Goal: Information Seeking & Learning: Learn about a topic

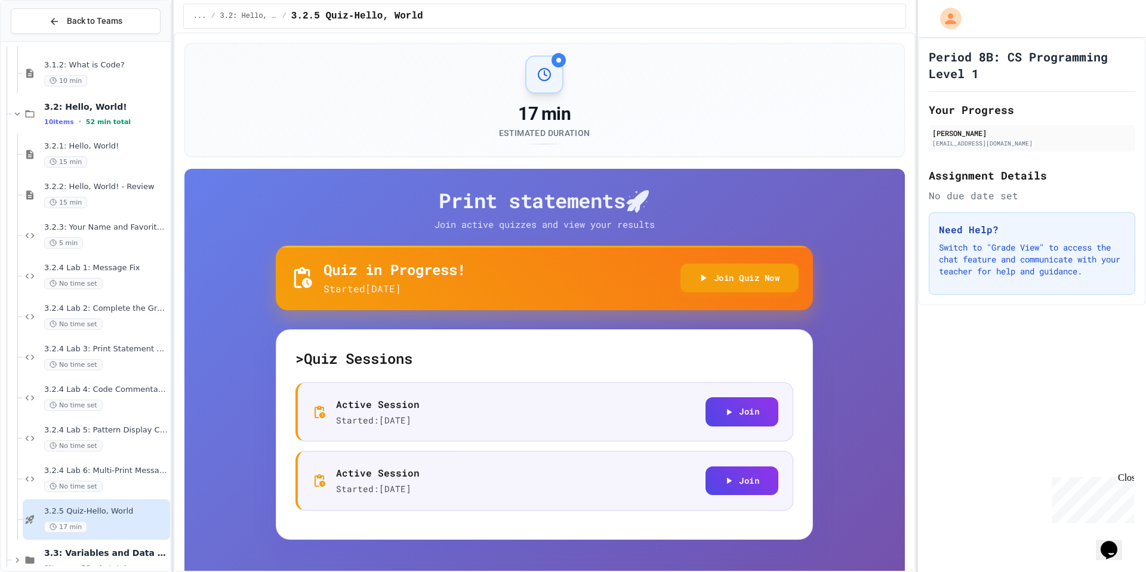
scroll to position [184, 0]
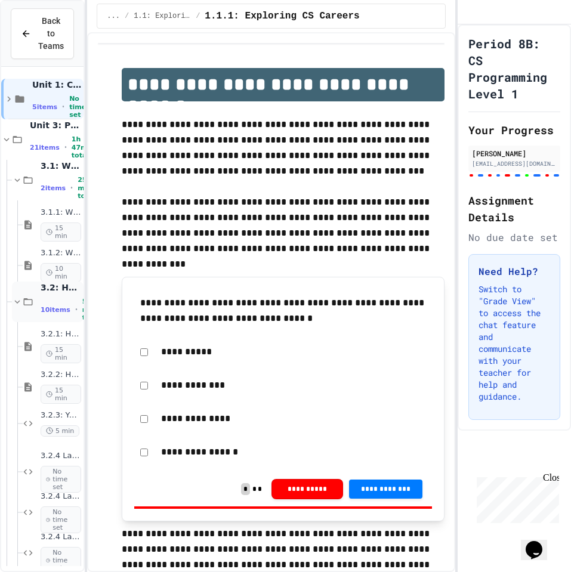
click at [54, 306] on span "10 items" at bounding box center [56, 310] width 30 height 8
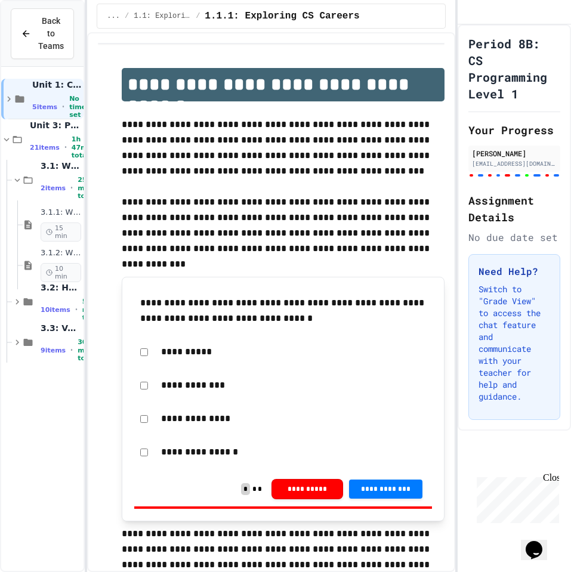
click at [54, 306] on span "10 items" at bounding box center [56, 310] width 30 height 8
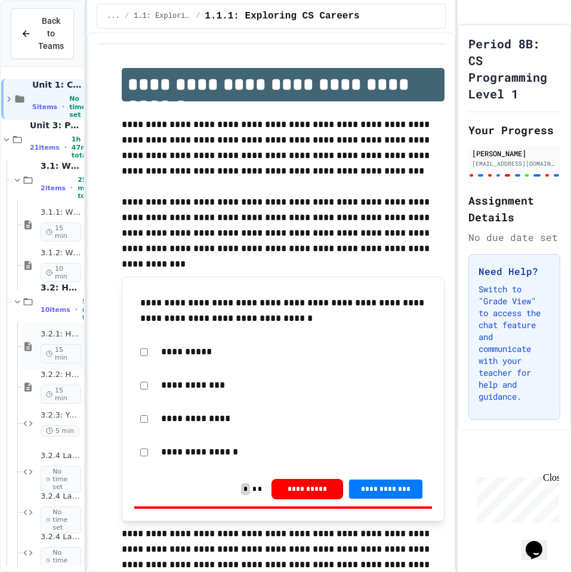
click at [59, 338] on span "3.2.1: Hello, World!" at bounding box center [61, 334] width 41 height 10
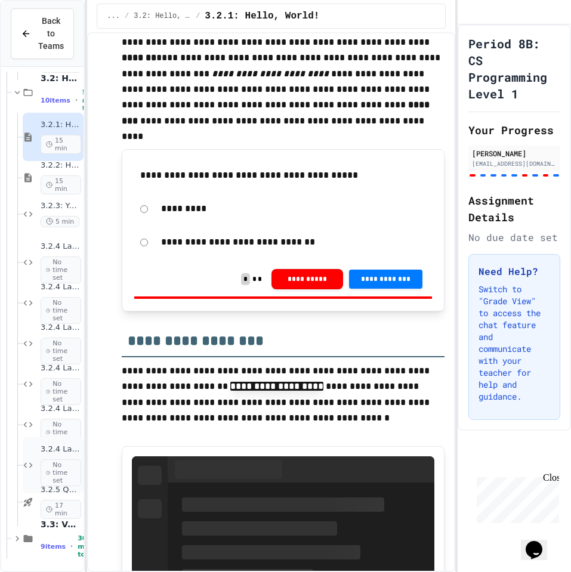
scroll to position [763, 0]
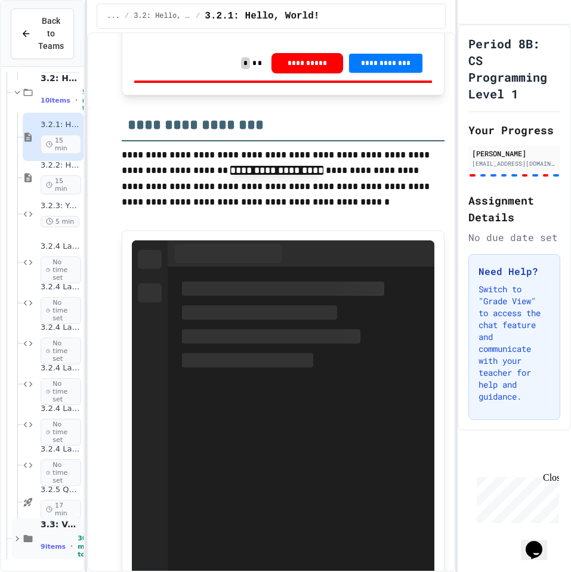
click at [47, 532] on div "3.3: Variables and Data Types 9 items • 30 min total" at bounding box center [61, 538] width 41 height 39
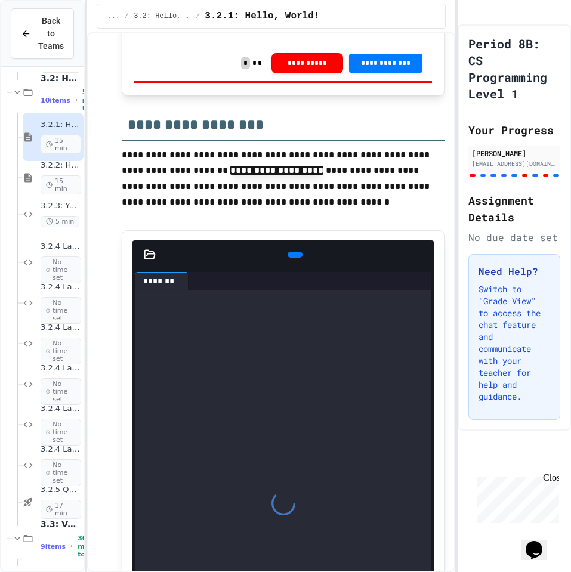
scroll to position [328, 0]
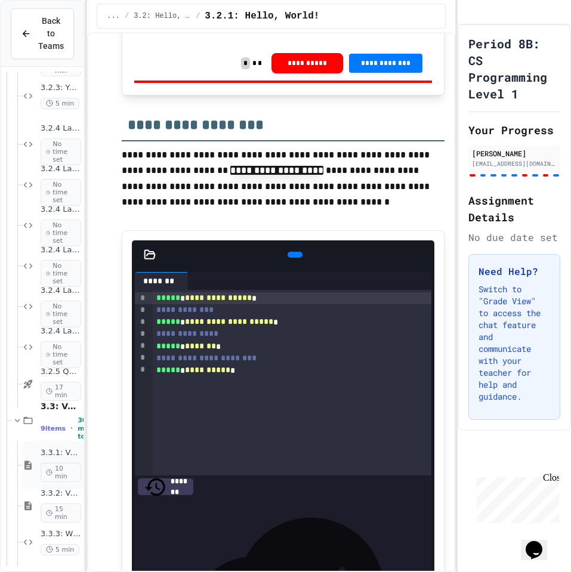
click at [37, 463] on div "3.3.1: Variables and Data Types 10 min" at bounding box center [53, 465] width 61 height 48
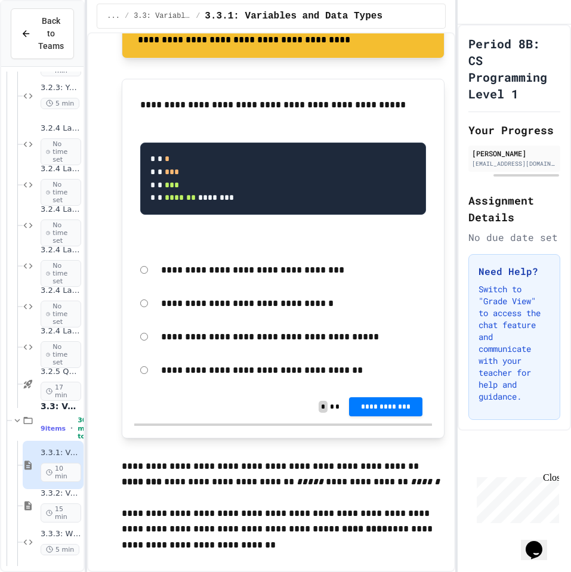
scroll to position [1384, 0]
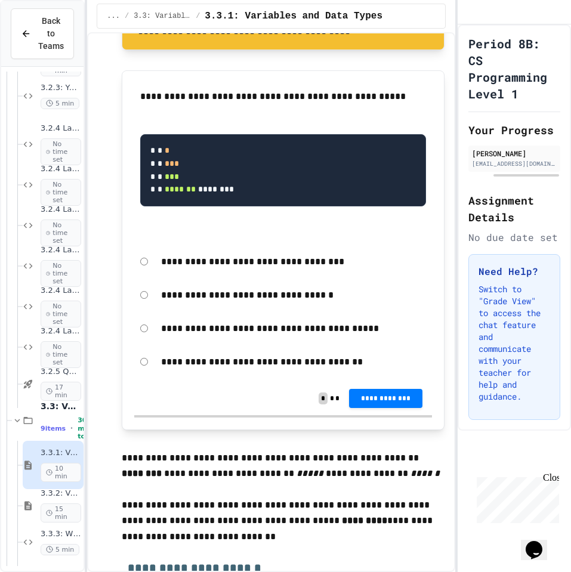
click at [189, 303] on p "**********" at bounding box center [293, 296] width 265 height 16
click at [386, 415] on div "**********" at bounding box center [283, 398] width 298 height 33
click at [390, 402] on span "**********" at bounding box center [386, 398] width 54 height 10
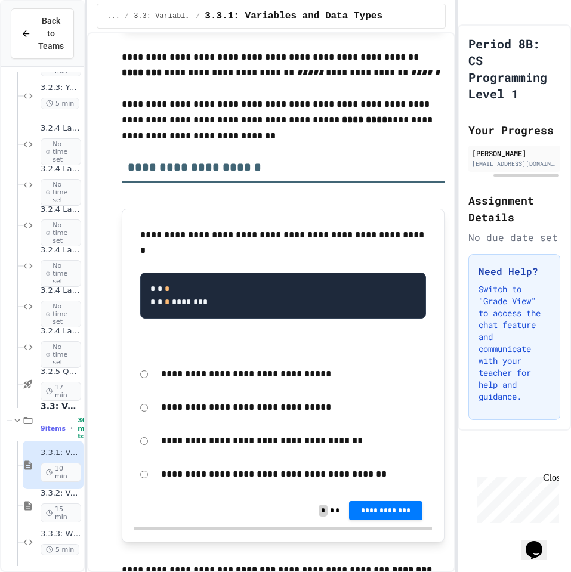
scroll to position [1801, 0]
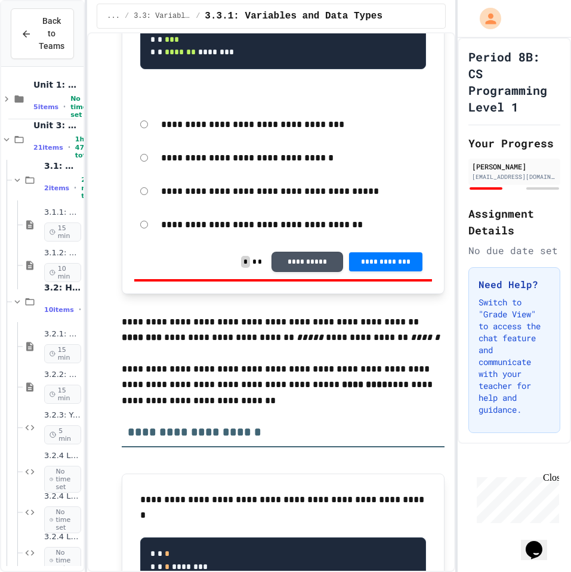
scroll to position [1513, 0]
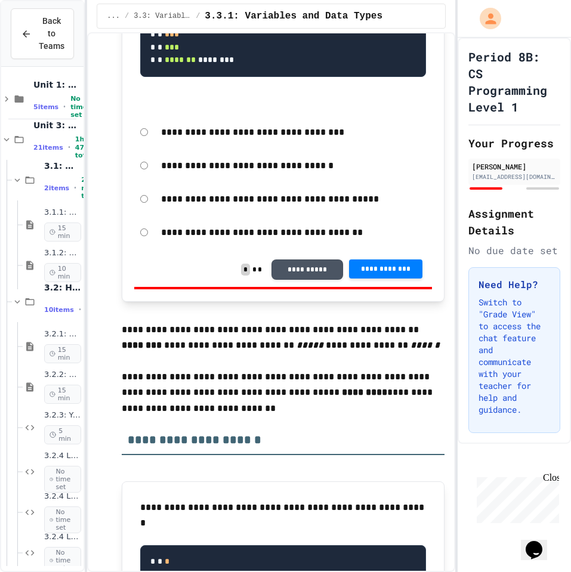
click at [402, 279] on button "**********" at bounding box center [385, 269] width 73 height 19
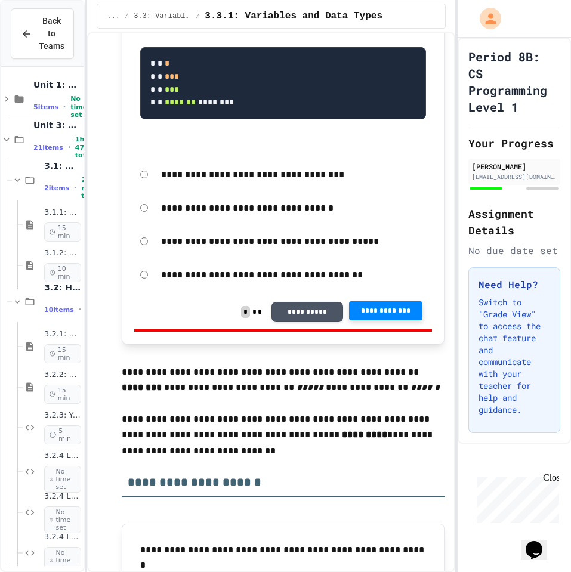
scroll to position [1471, 0]
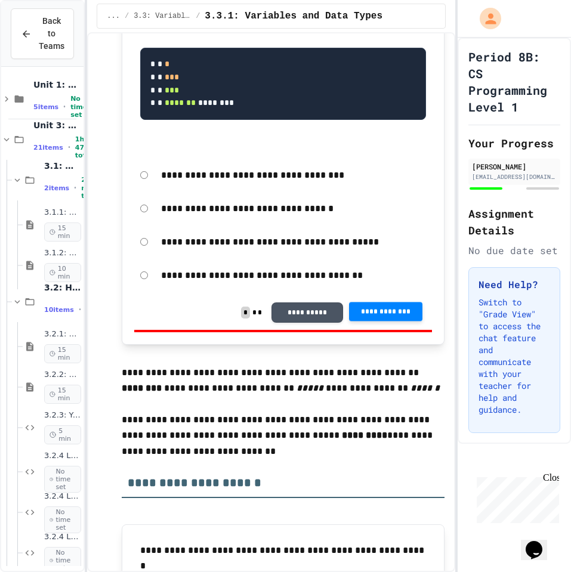
click at [377, 316] on span "**********" at bounding box center [386, 312] width 54 height 10
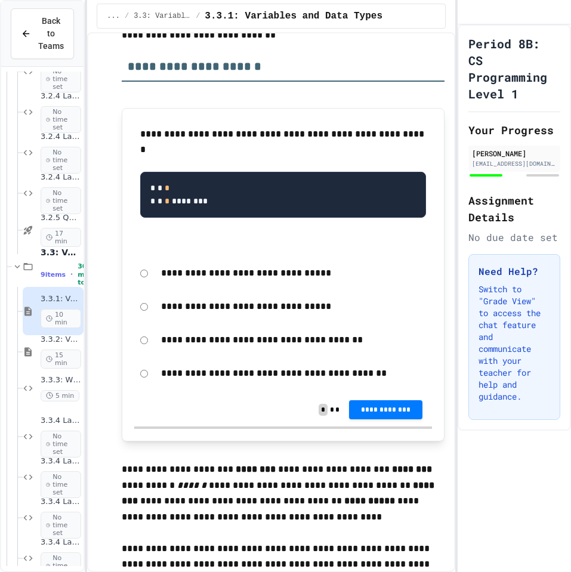
scroll to position [1895, 0]
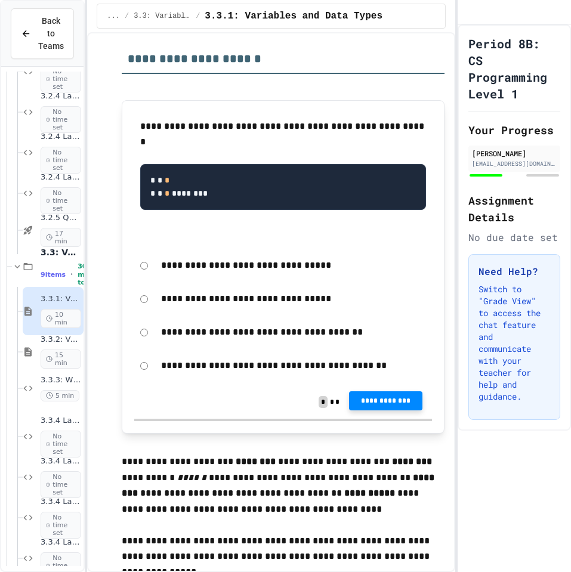
click at [387, 411] on button "**********" at bounding box center [385, 401] width 73 height 19
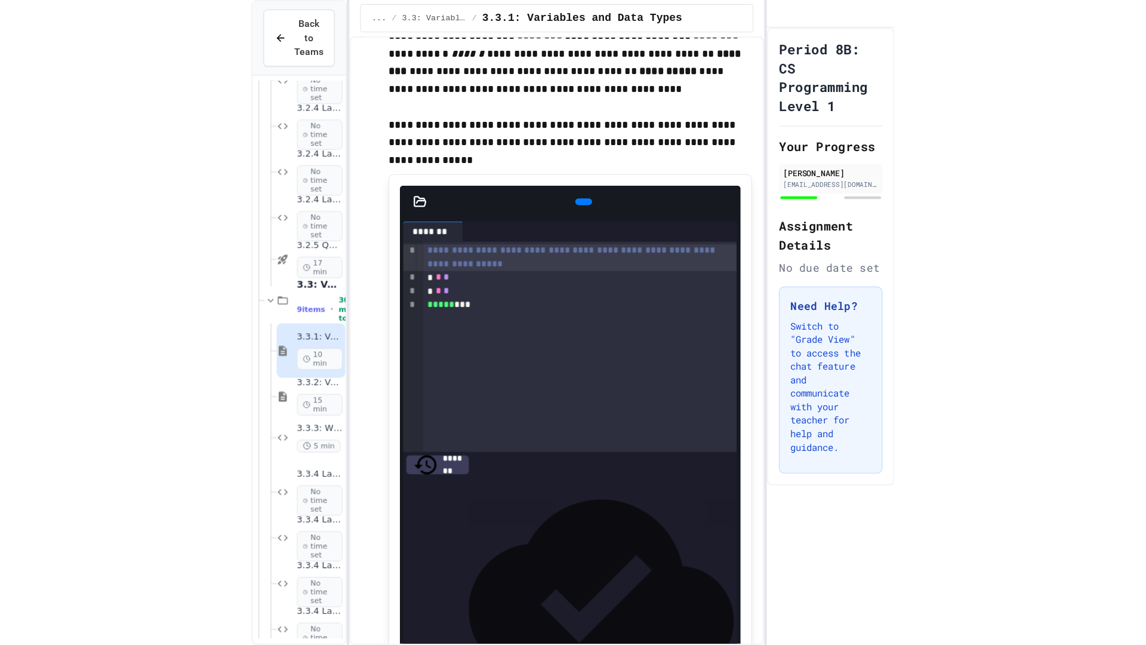
scroll to position [2326, 0]
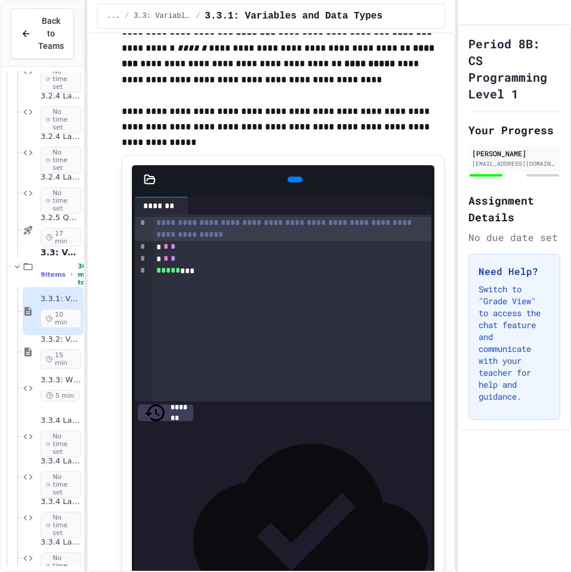
click at [423, 180] on icon at bounding box center [423, 180] width 0 height 0
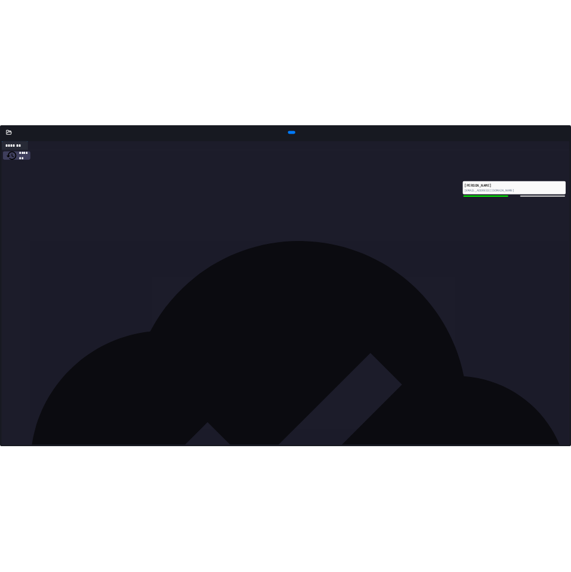
scroll to position [477, 0]
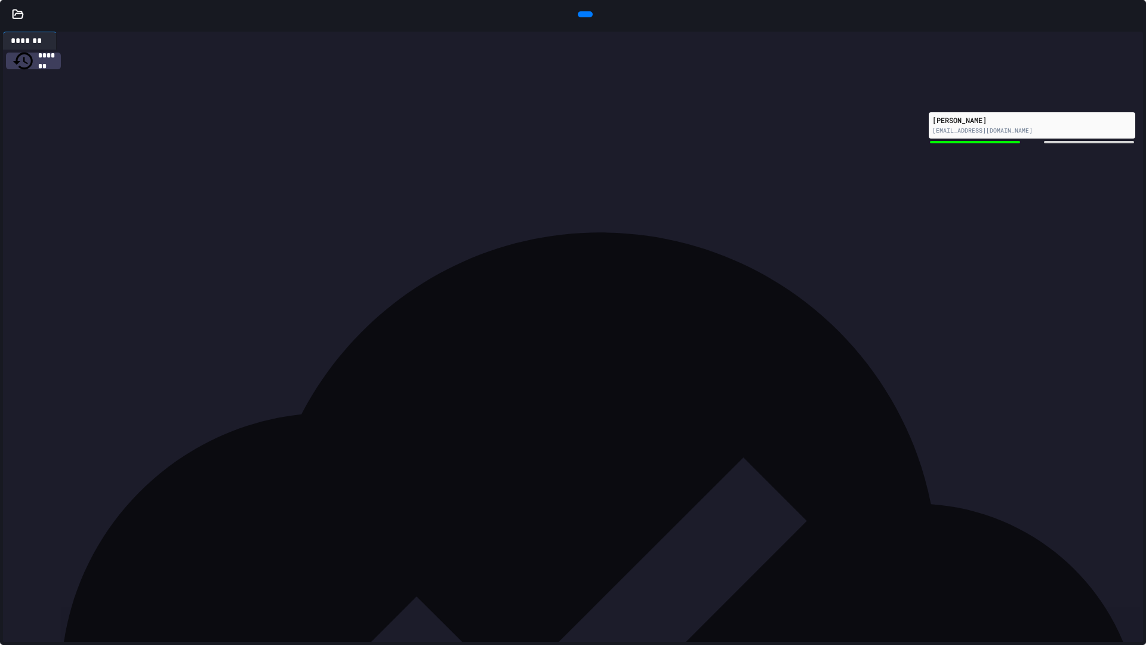
click at [571, 17] on icon at bounding box center [591, 21] width 7 height 8
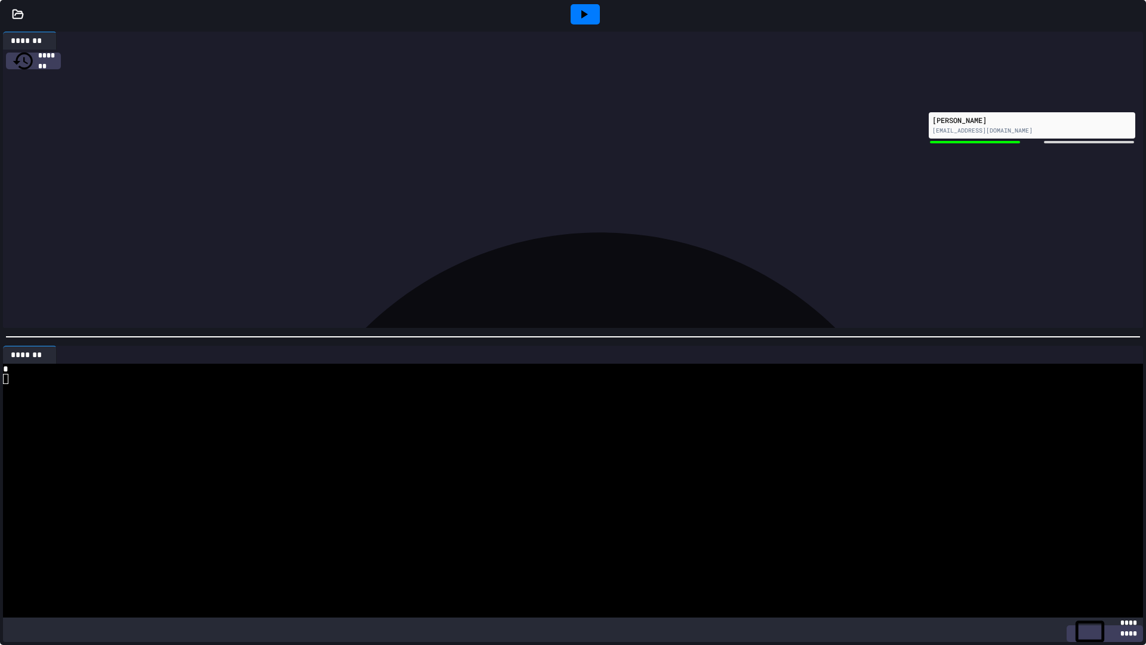
click at [60, 72] on div "* * *" at bounding box center [582, 70] width 1122 height 12
click at [571, 11] on icon at bounding box center [584, 14] width 14 height 14
click at [571, 14] on icon at bounding box center [1134, 14] width 0 height 0
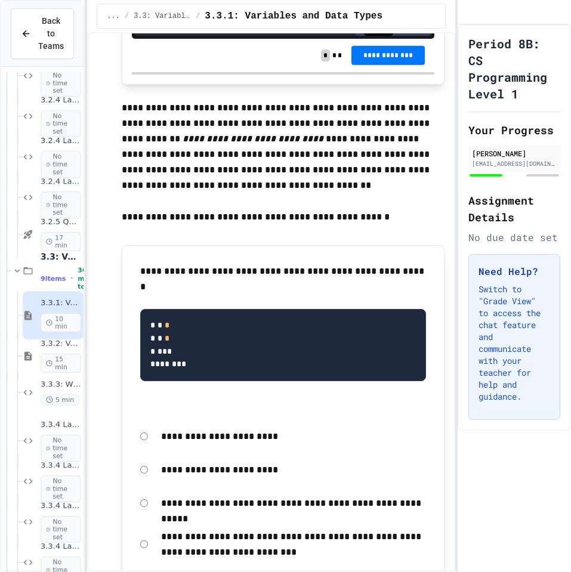
click at [393, 60] on span "**********" at bounding box center [388, 55] width 54 height 10
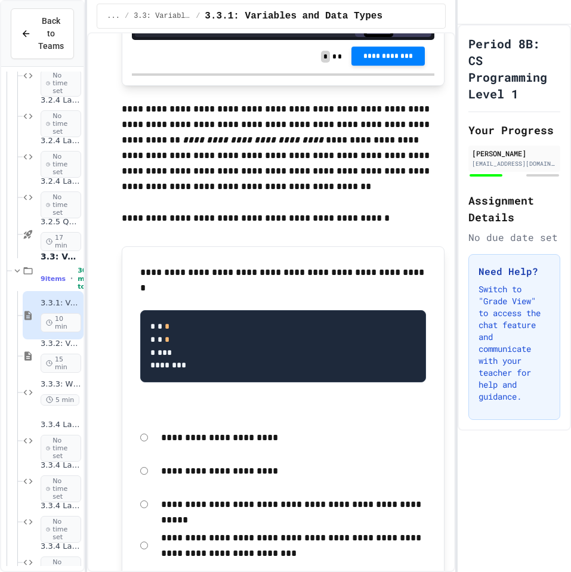
scroll to position [2933, 0]
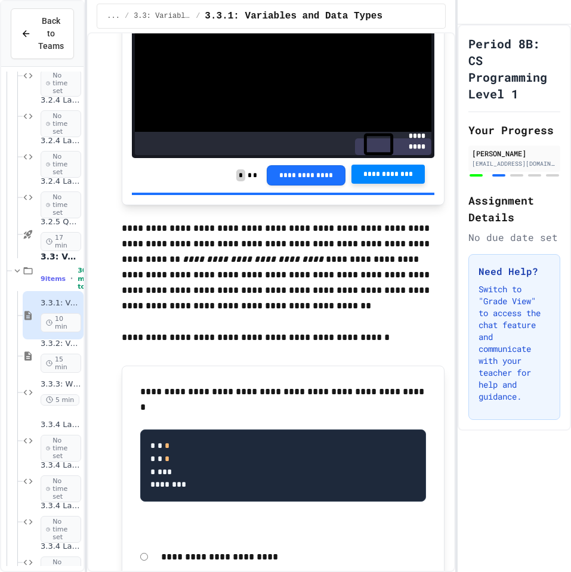
scroll to position [3141, 0]
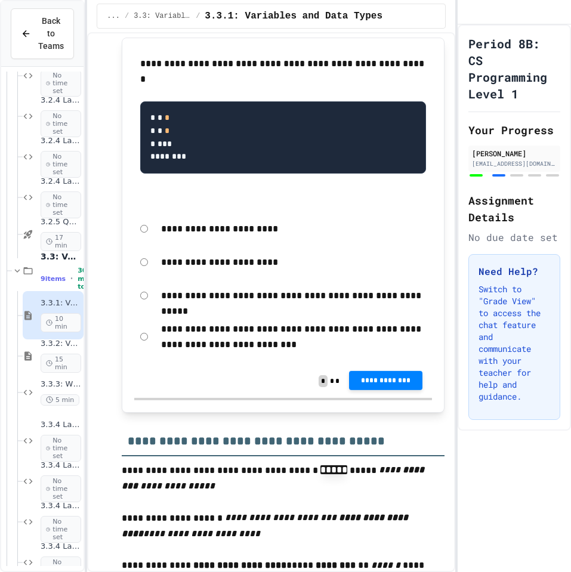
click at [384, 386] on span "**********" at bounding box center [386, 381] width 54 height 10
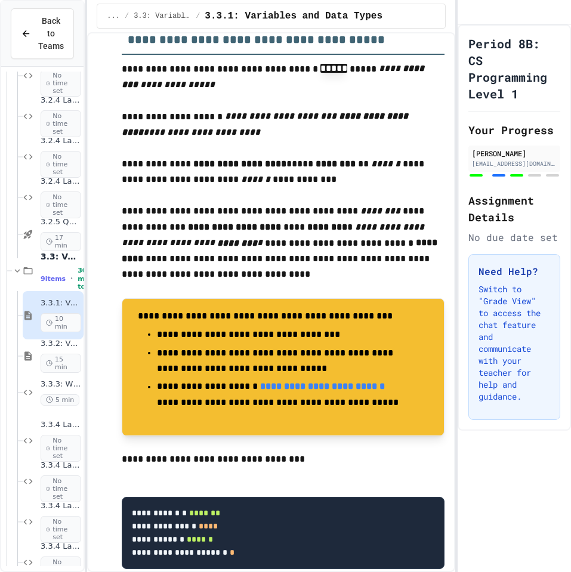
scroll to position [3550, 0]
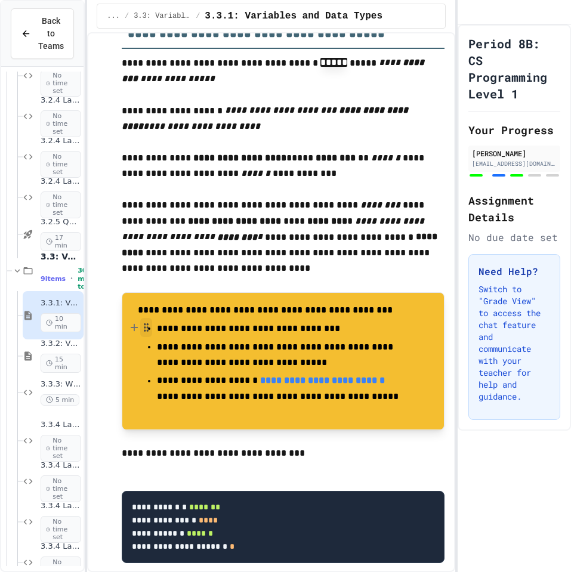
click at [148, 334] on icon "button" at bounding box center [146, 328] width 11 height 12
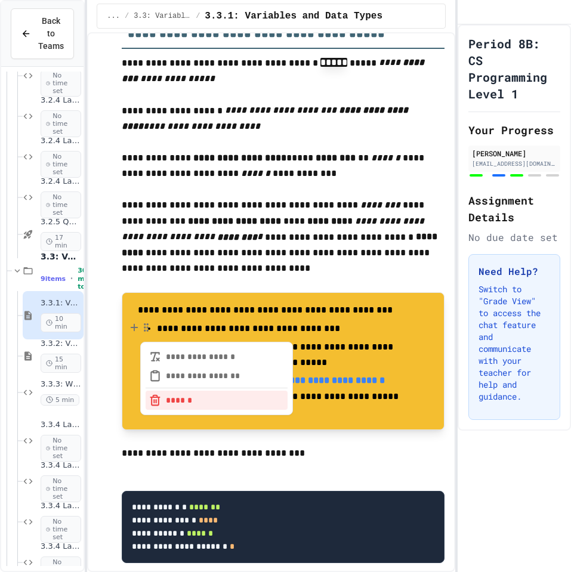
click at [199, 337] on p "**********" at bounding box center [279, 329] width 244 height 16
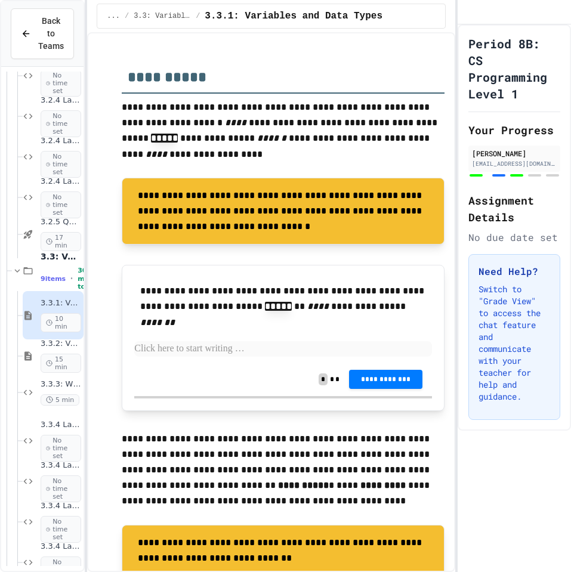
scroll to position [4273, 0]
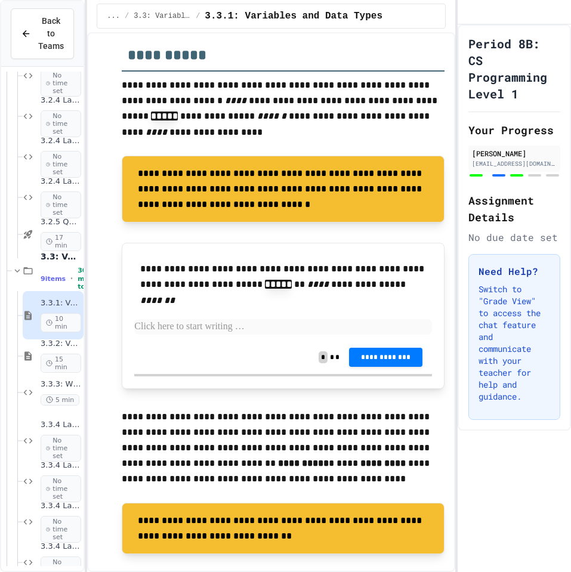
click at [276, 335] on p at bounding box center [283, 327] width 298 height 16
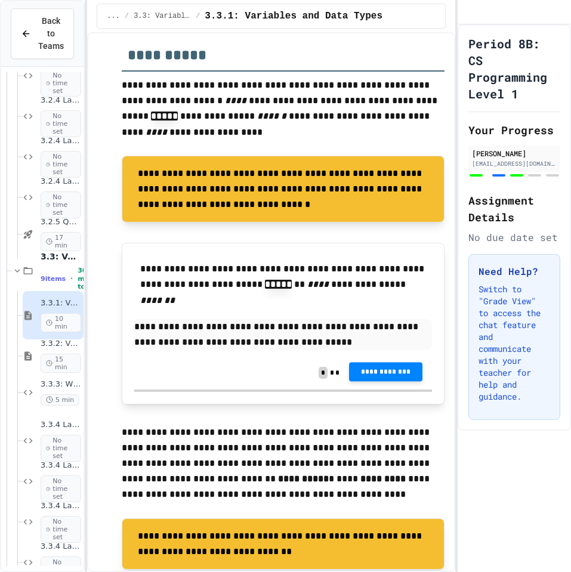
click at [374, 381] on button "**********" at bounding box center [385, 371] width 73 height 19
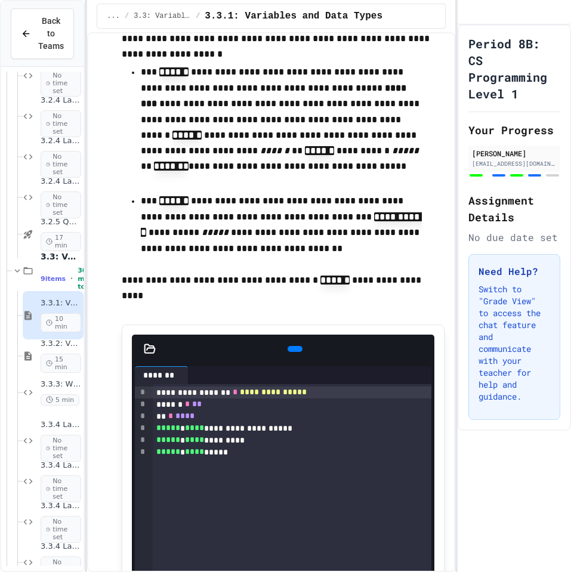
scroll to position [6197, 0]
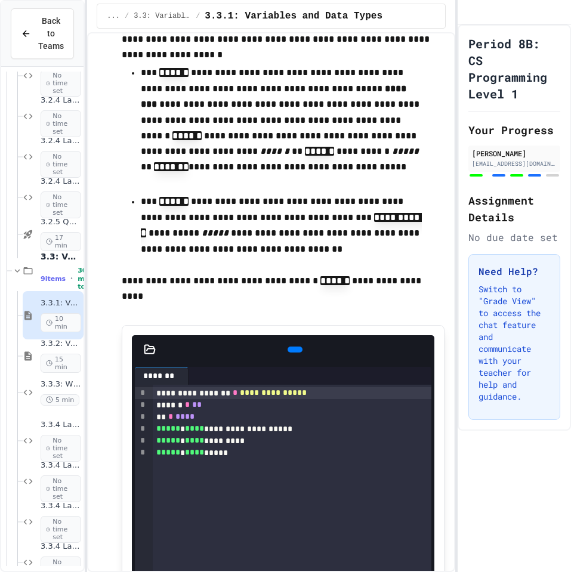
click at [298, 361] on icon at bounding box center [301, 357] width 7 height 8
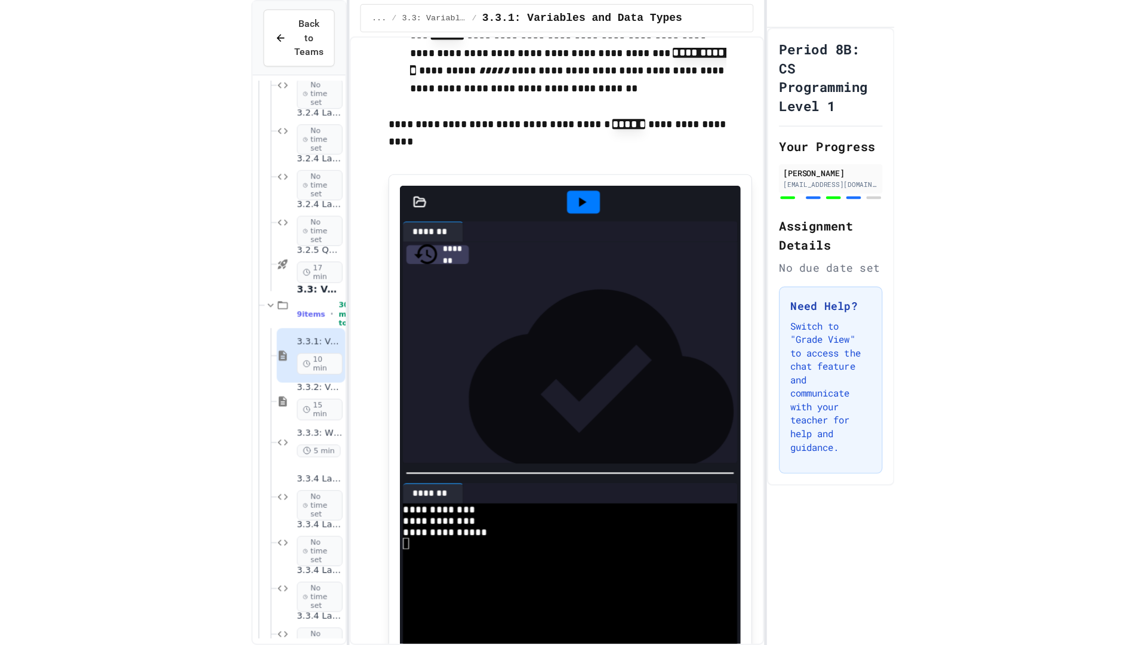
scroll to position [6377, 0]
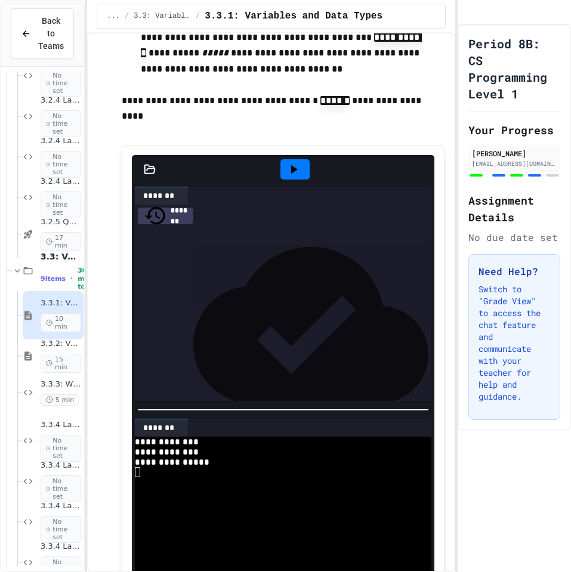
click at [423, 169] on icon at bounding box center [423, 169] width 0 height 0
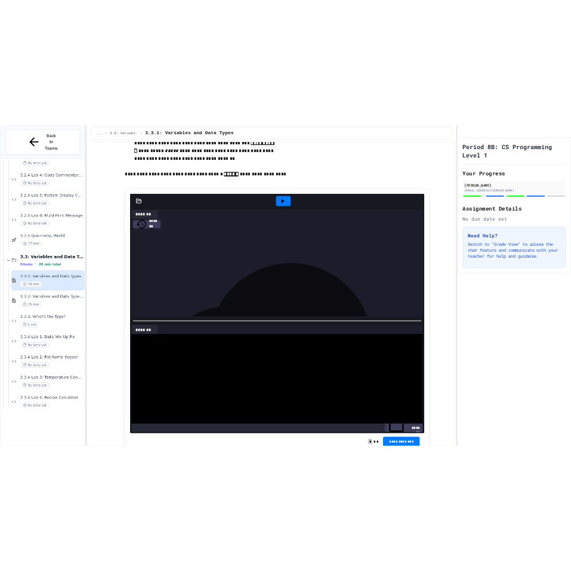
scroll to position [5638, 0]
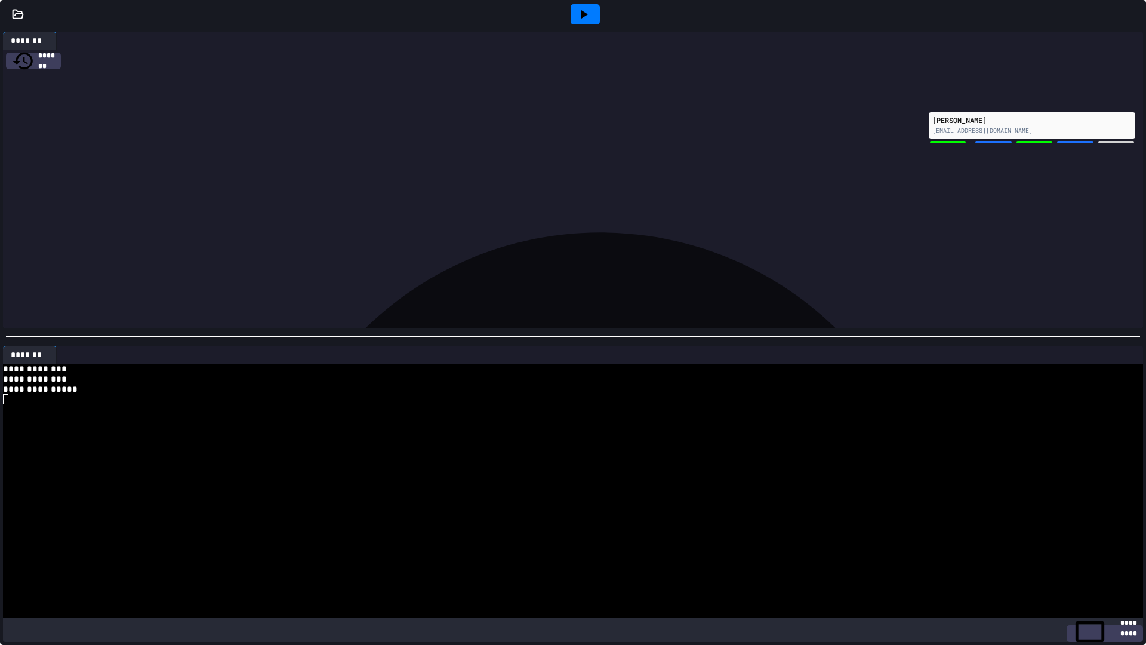
click at [571, 14] on icon at bounding box center [1134, 14] width 0 height 0
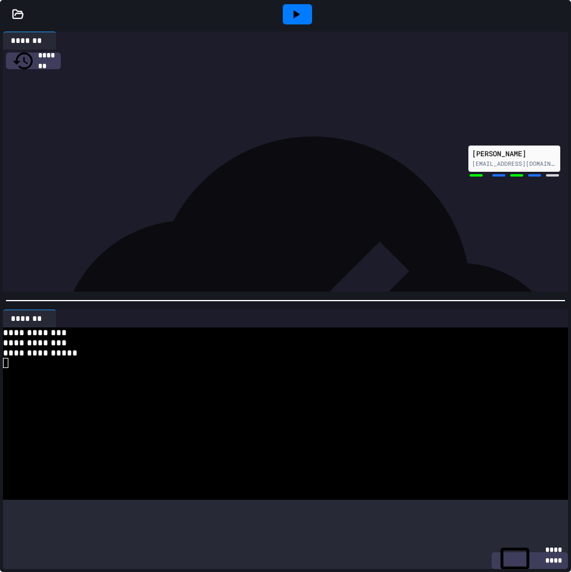
scroll to position [6686, 0]
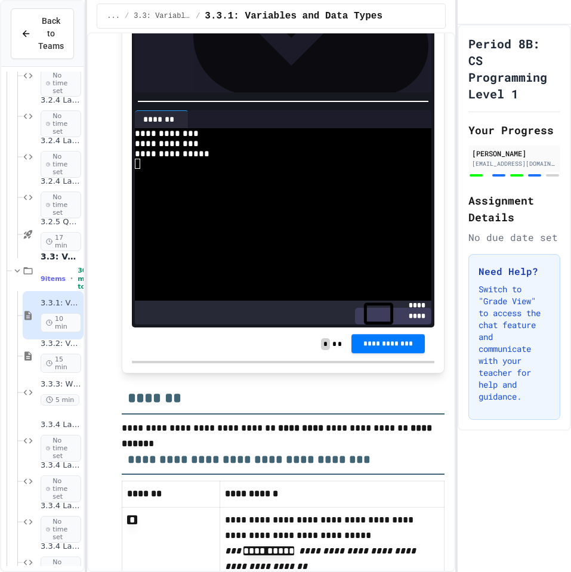
click at [397, 349] on span "**********" at bounding box center [388, 344] width 54 height 10
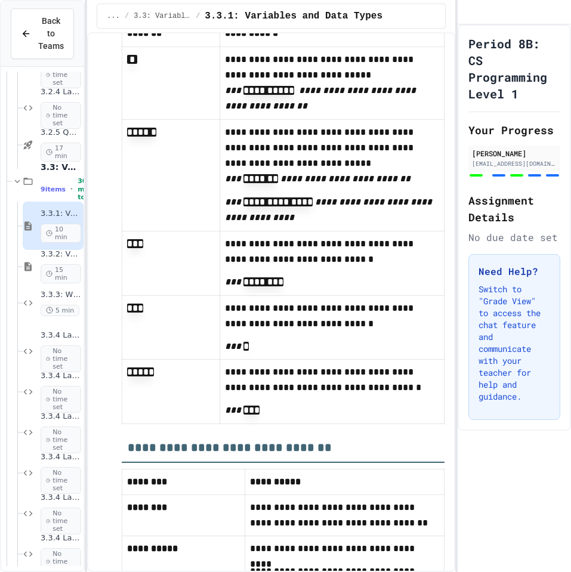
scroll to position [583, 0]
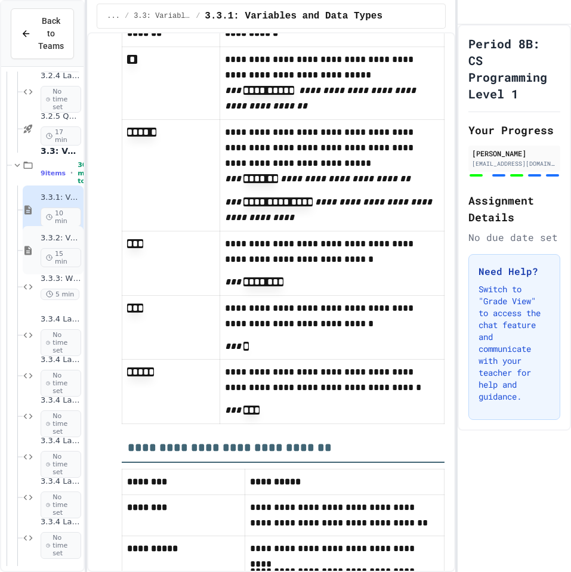
click at [66, 243] on span "3.3.2: Variables and Data Types - Review" at bounding box center [61, 238] width 41 height 10
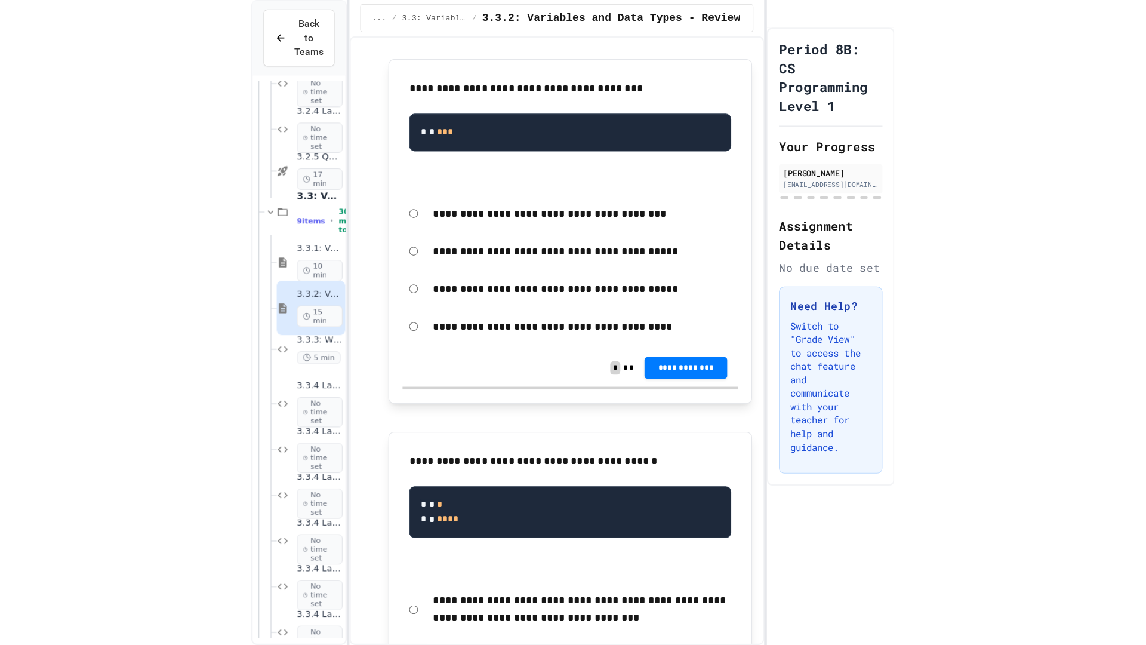
scroll to position [214, 0]
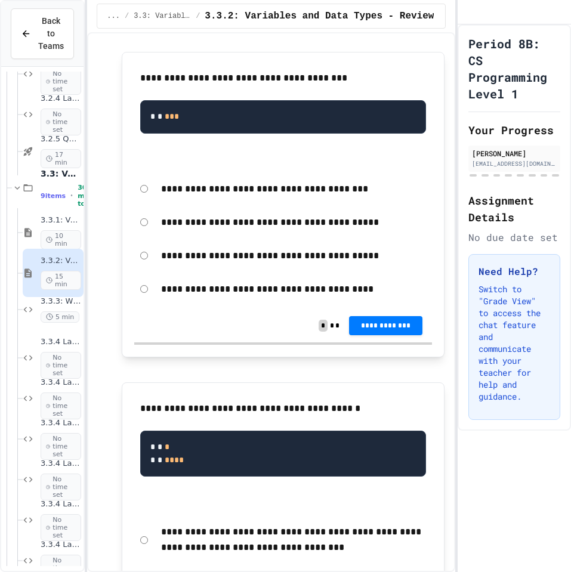
click at [41, 301] on div "3.3.3: What's the Type? 5 min" at bounding box center [53, 309] width 61 height 41
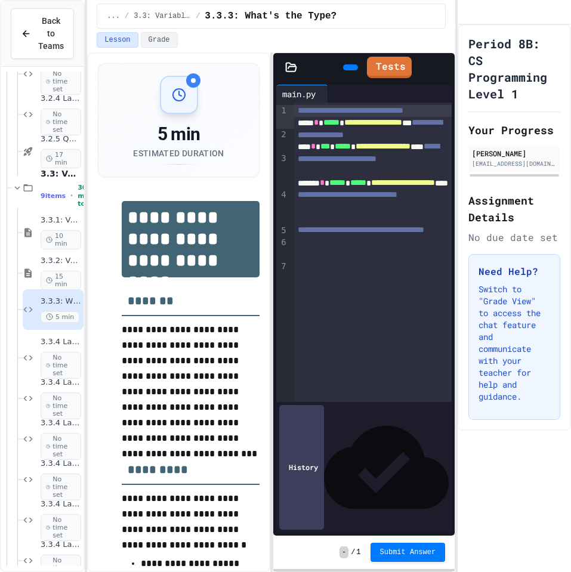
click at [344, 68] on div at bounding box center [350, 67] width 15 height 6
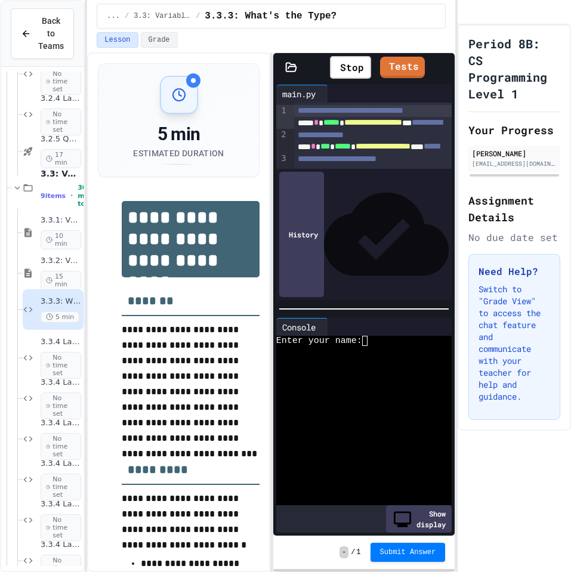
click at [443, 67] on icon at bounding box center [443, 67] width 0 height 0
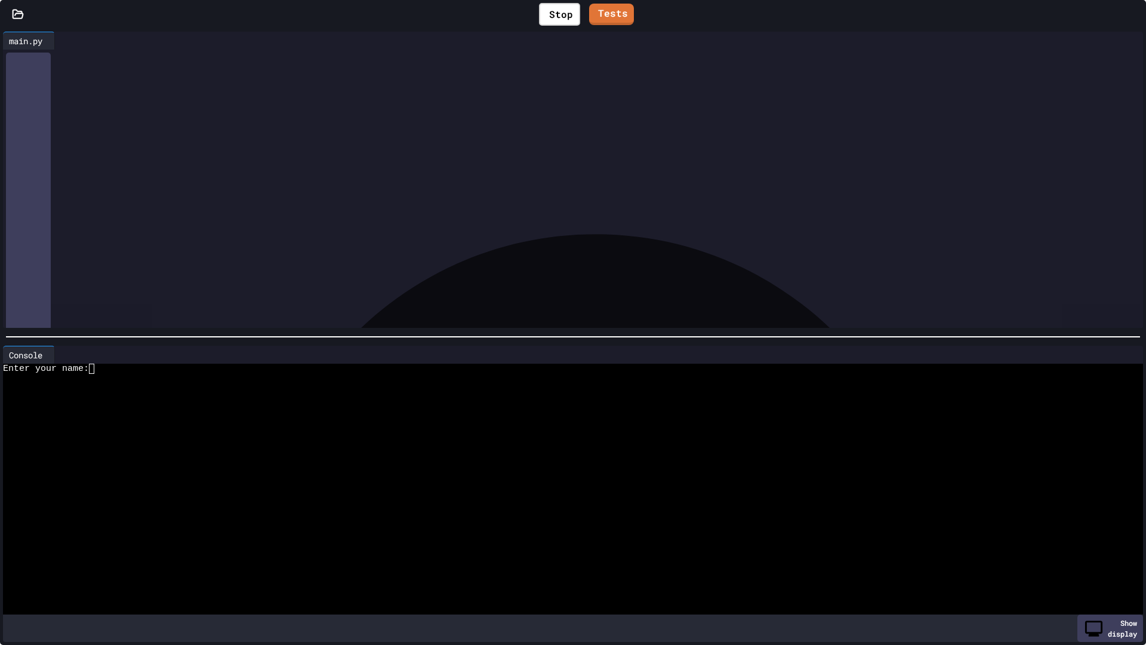
click at [95, 73] on span "**********" at bounding box center [100, 69] width 58 height 8
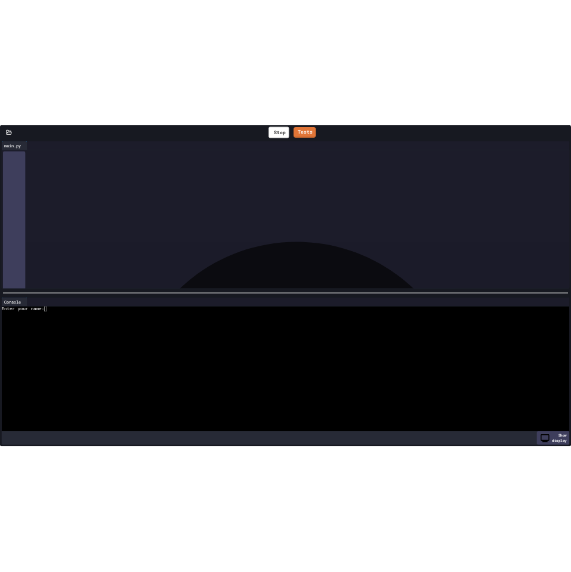
scroll to position [477, 0]
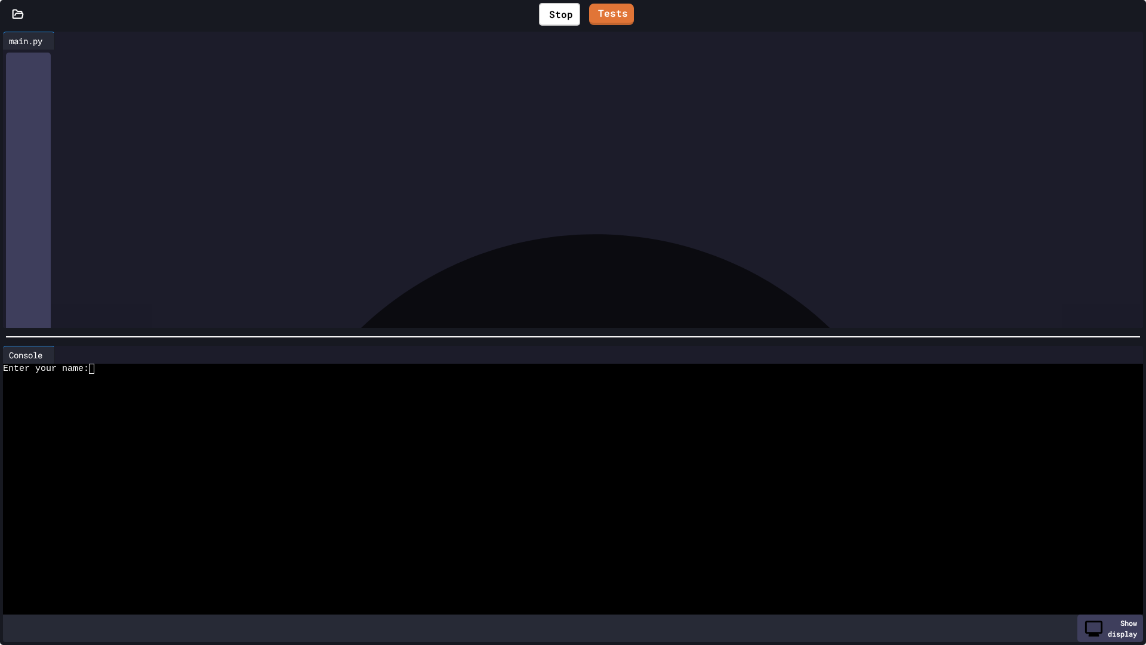
click at [129, 73] on span "**********" at bounding box center [100, 69] width 58 height 8
click at [571, 14] on icon at bounding box center [1134, 14] width 0 height 0
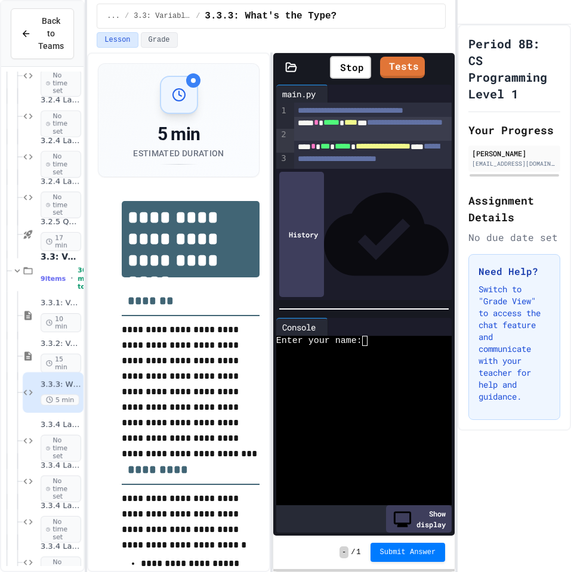
click at [357, 127] on span "****" at bounding box center [350, 122] width 13 height 8
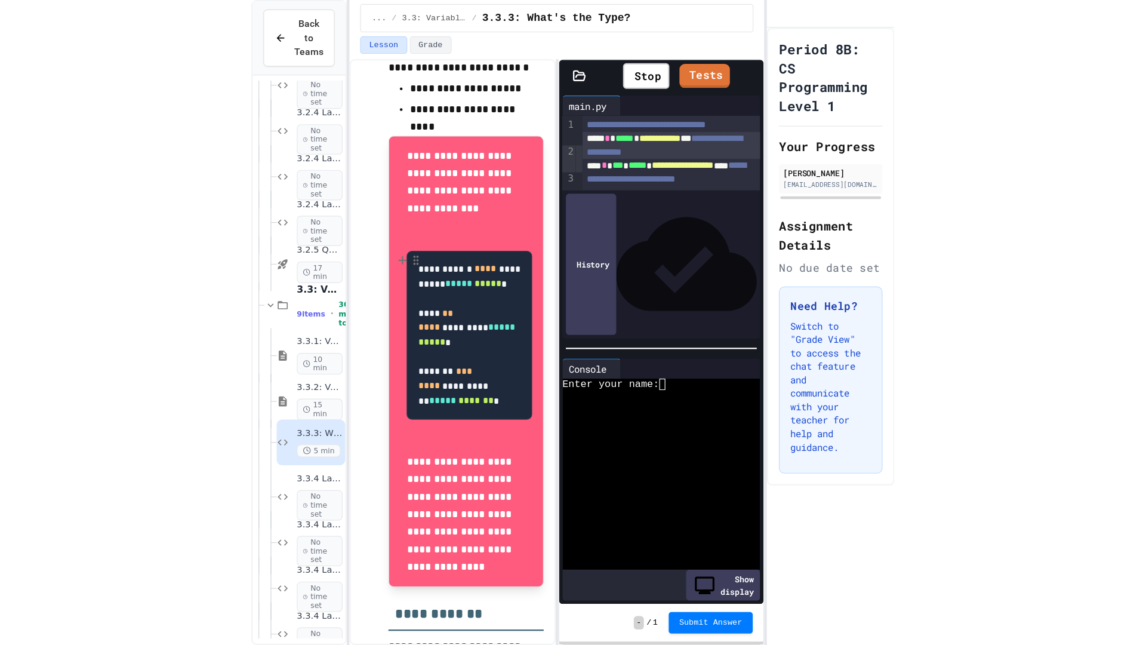
scroll to position [494, 0]
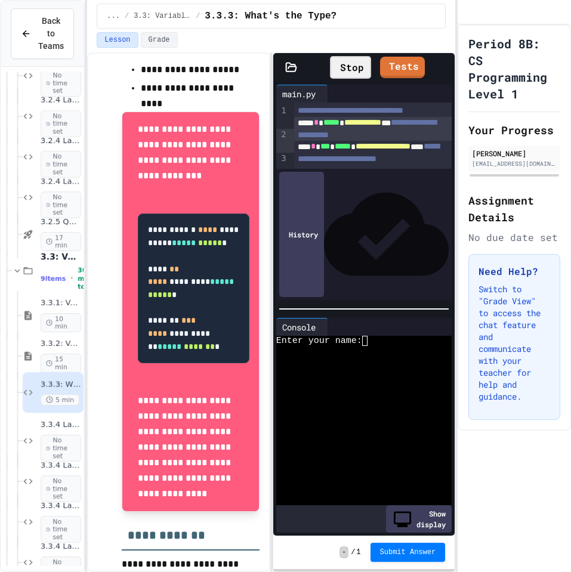
click at [341, 71] on icon at bounding box center [344, 74] width 7 height 7
click at [349, 67] on icon at bounding box center [349, 67] width 0 height 0
click at [389, 150] on span "**********" at bounding box center [383, 146] width 55 height 8
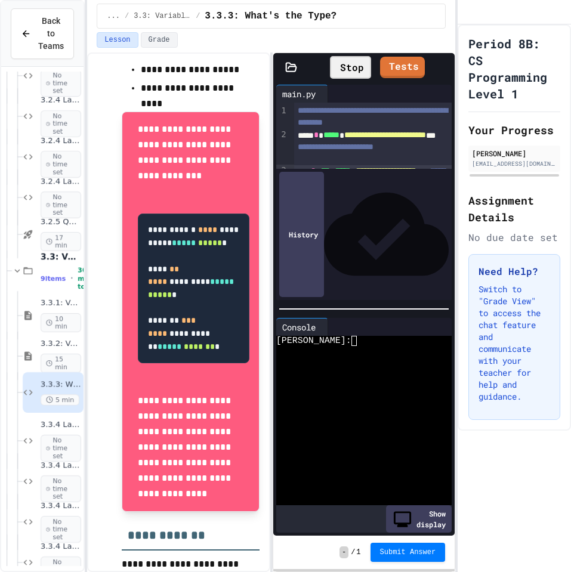
click at [347, 67] on div "Stop" at bounding box center [350, 67] width 41 height 23
click at [344, 64] on div at bounding box center [350, 67] width 15 height 6
click at [344, 139] on span "**********" at bounding box center [385, 135] width 82 height 8
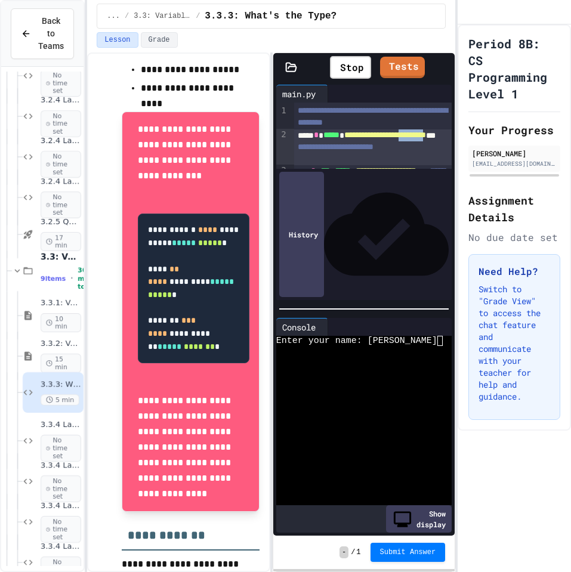
click at [344, 139] on span "**********" at bounding box center [385, 135] width 82 height 8
click at [350, 64] on div "Stop" at bounding box center [350, 67] width 41 height 23
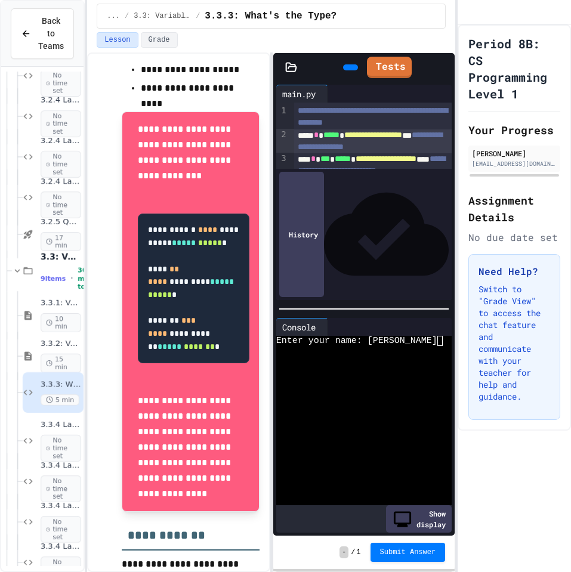
click at [349, 67] on icon at bounding box center [349, 67] width 0 height 0
click at [389, 340] on div "Enter your name:" at bounding box center [359, 341] width 167 height 10
type textarea "*"
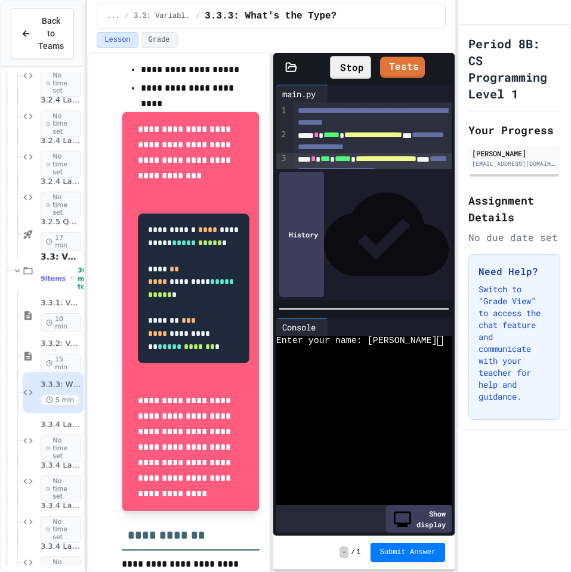
click at [356, 163] on span "**********" at bounding box center [386, 159] width 61 height 8
click at [331, 69] on div "Stop" at bounding box center [350, 67] width 41 height 23
click at [349, 67] on icon at bounding box center [349, 67] width 0 height 0
click at [331, 69] on div "Stop" at bounding box center [350, 67] width 41 height 23
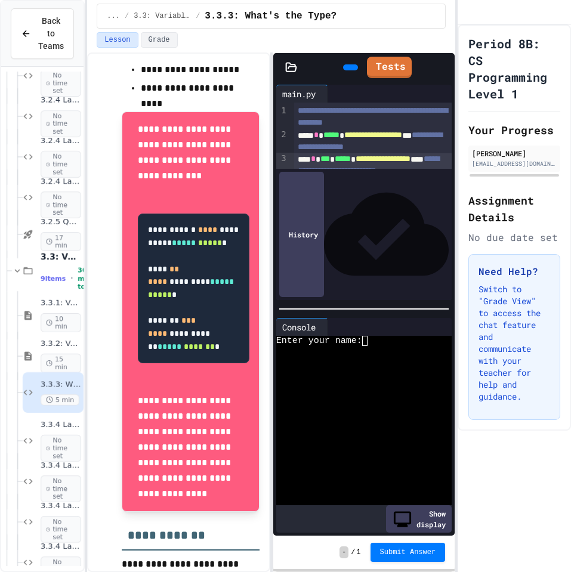
click at [349, 67] on icon at bounding box center [349, 67] width 0 height 0
click at [342, 79] on div "Stop" at bounding box center [350, 67] width 53 height 35
click at [333, 58] on div "Stop" at bounding box center [350, 67] width 41 height 23
click at [343, 64] on div at bounding box center [350, 67] width 15 height 6
click at [409, 346] on div at bounding box center [359, 351] width 167 height 10
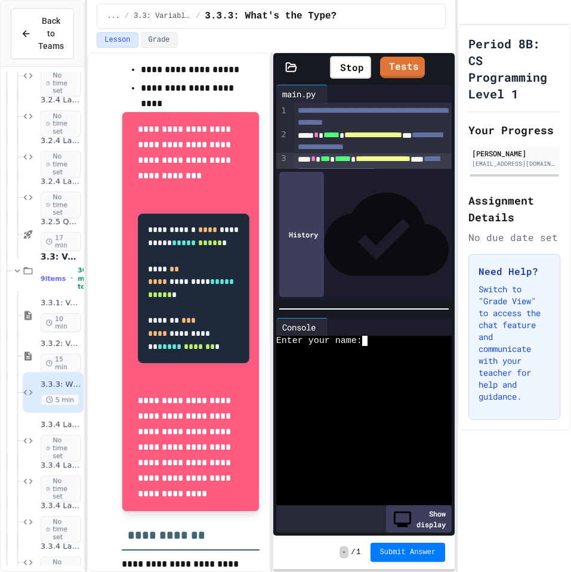
type textarea "*"
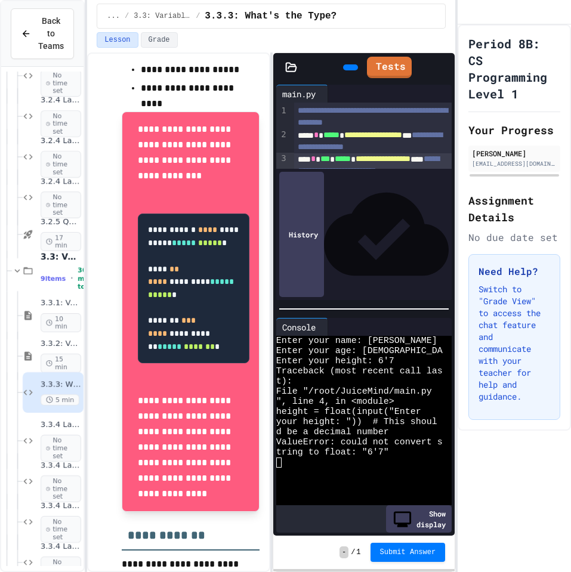
click at [443, 67] on icon at bounding box center [443, 67] width 0 height 0
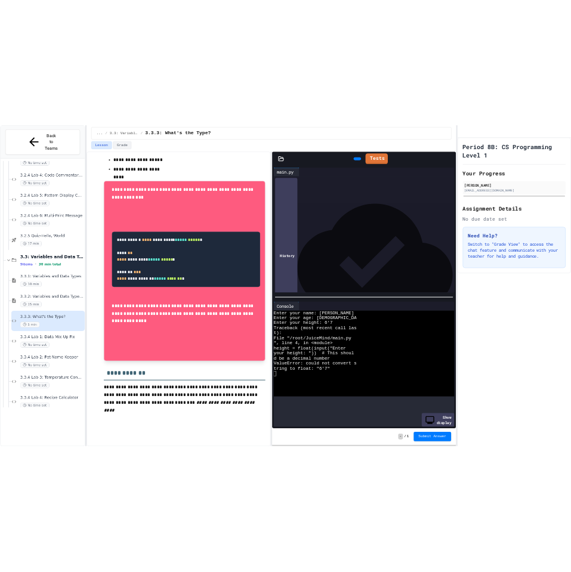
scroll to position [374, 0]
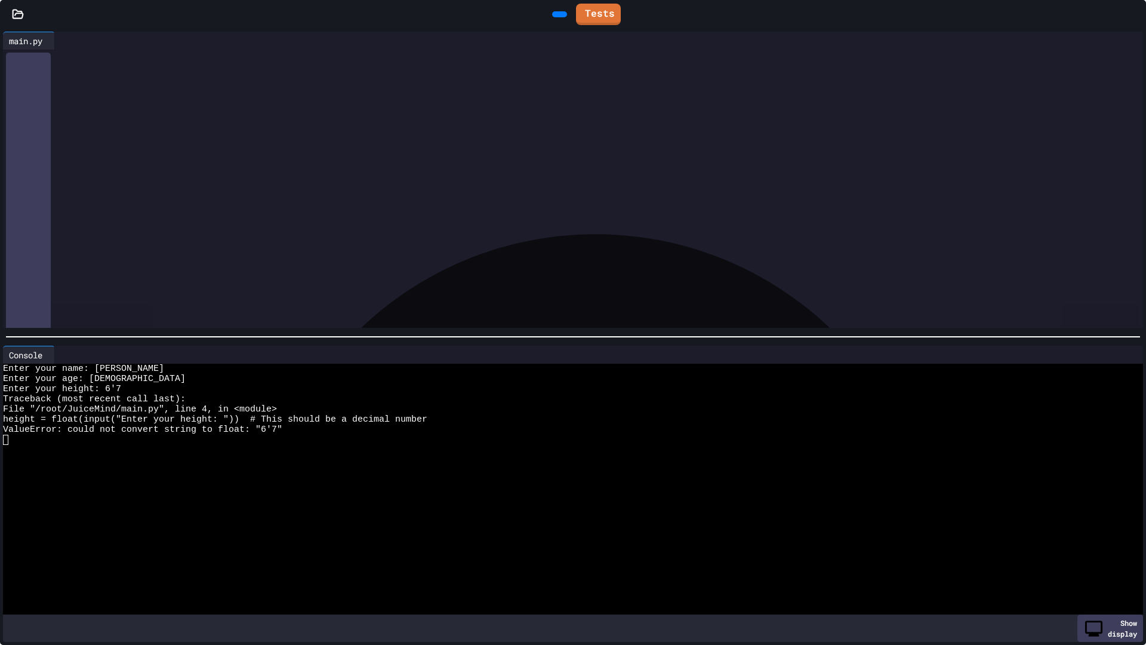
click at [571, 15] on div at bounding box center [1140, 14] width 12 height 27
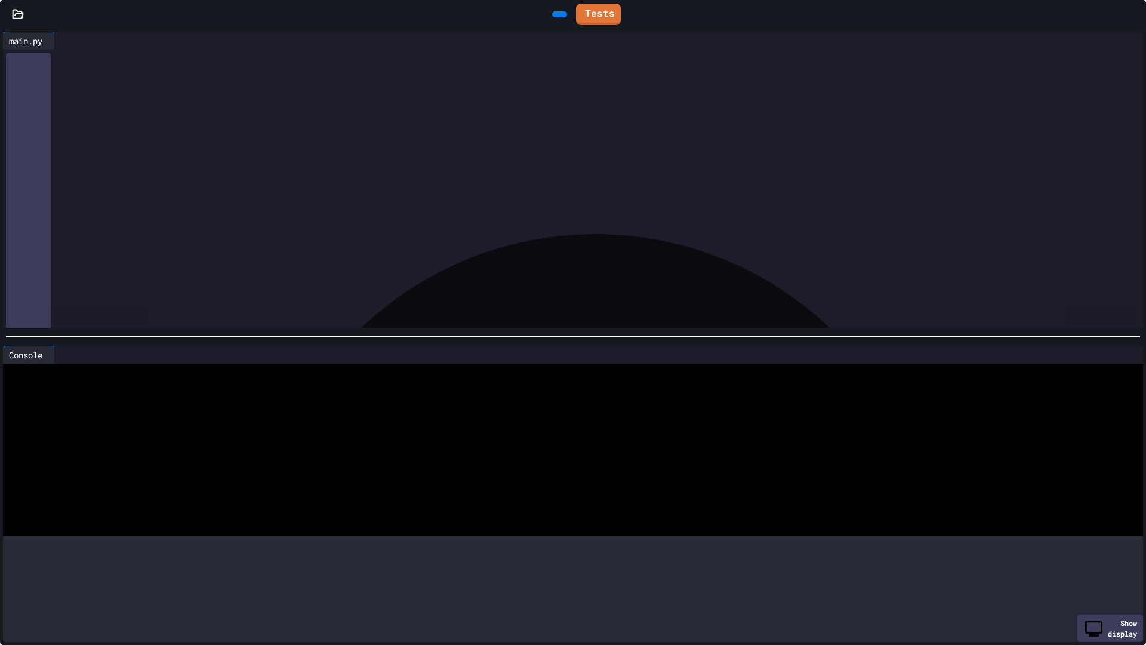
scroll to position [494, 0]
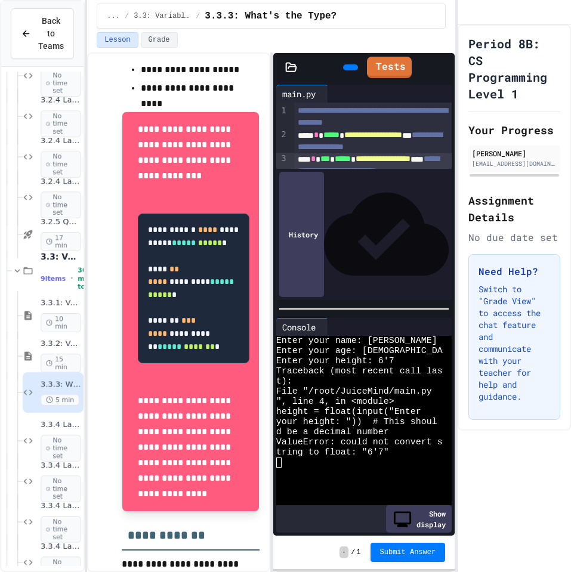
click at [324, 464] on div at bounding box center [359, 463] width 167 height 10
click at [354, 70] on icon at bounding box center [357, 74] width 7 height 8
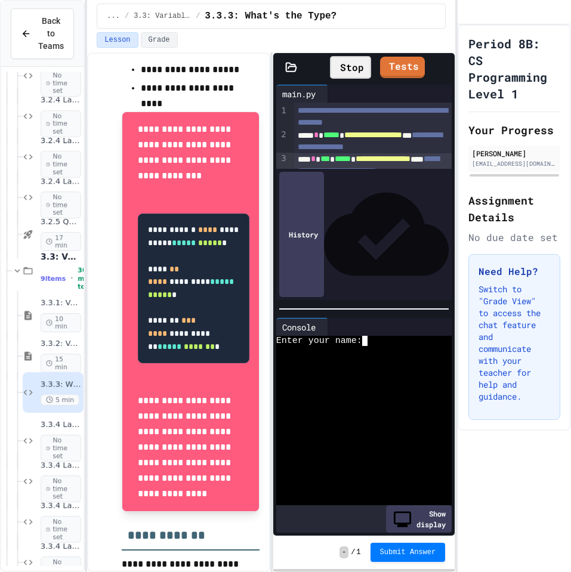
click at [377, 341] on div "Enter your name:" at bounding box center [359, 341] width 167 height 10
type textarea "*"
click at [446, 70] on icon at bounding box center [450, 74] width 8 height 8
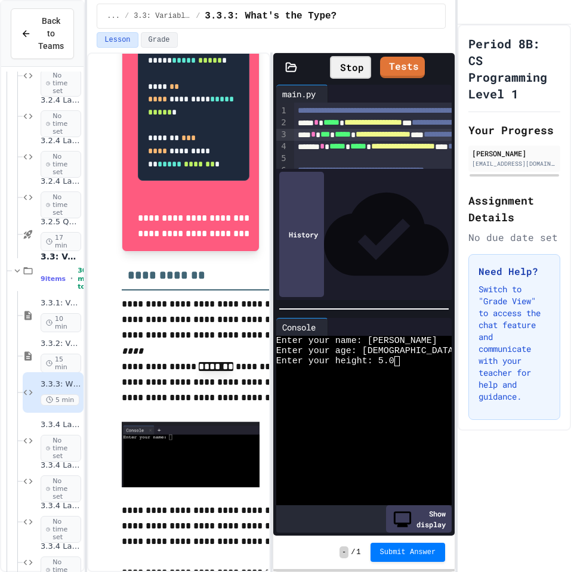
scroll to position [374, 0]
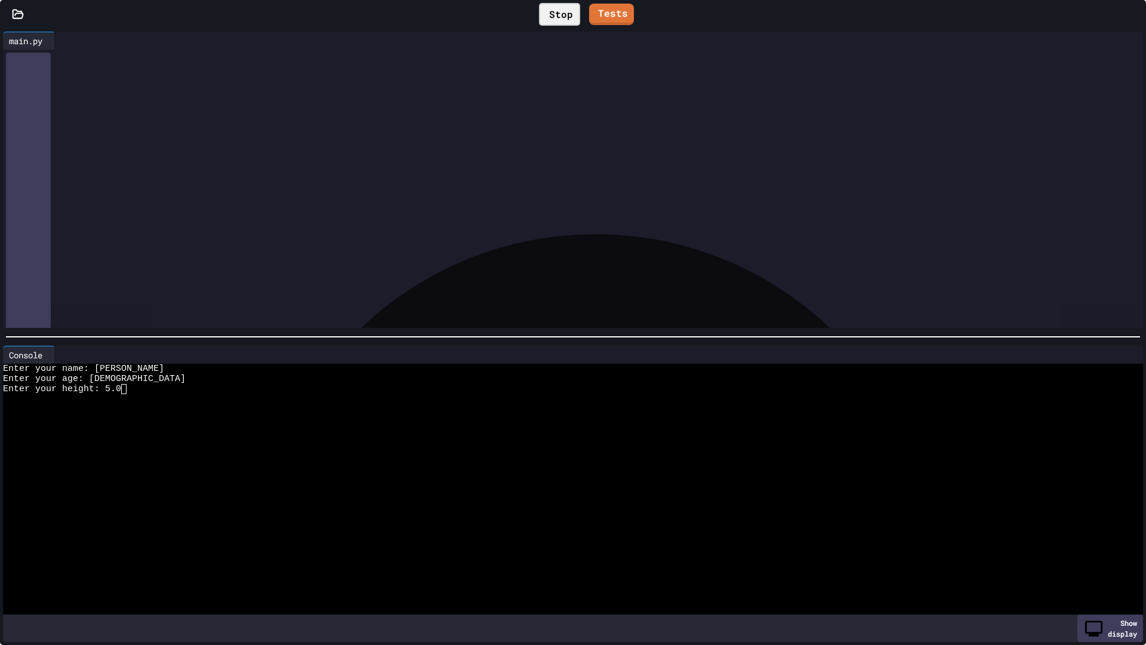
click at [45, 128] on div "To enrich screen reader interactions, please activate Accessibility in Grammarl…" at bounding box center [582, 130] width 1122 height 12
click at [571, 14] on icon at bounding box center [1134, 14] width 0 height 0
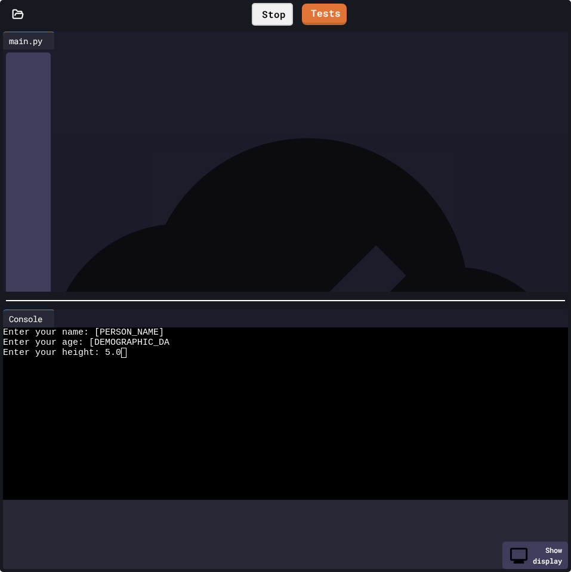
scroll to position [1083, 0]
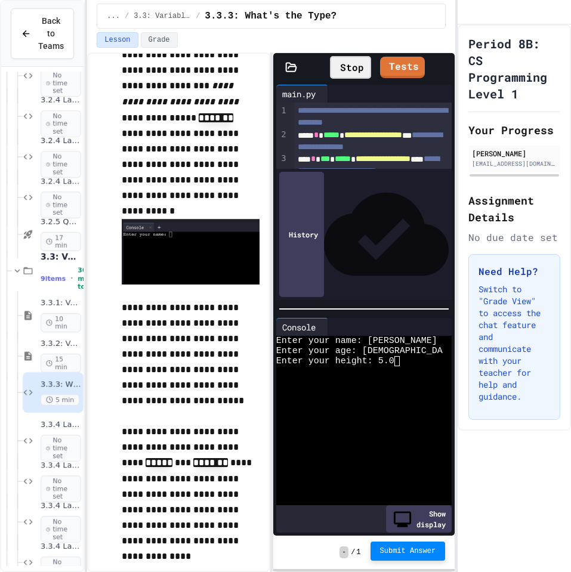
click at [430, 554] on span "Submit Answer" at bounding box center [408, 552] width 56 height 10
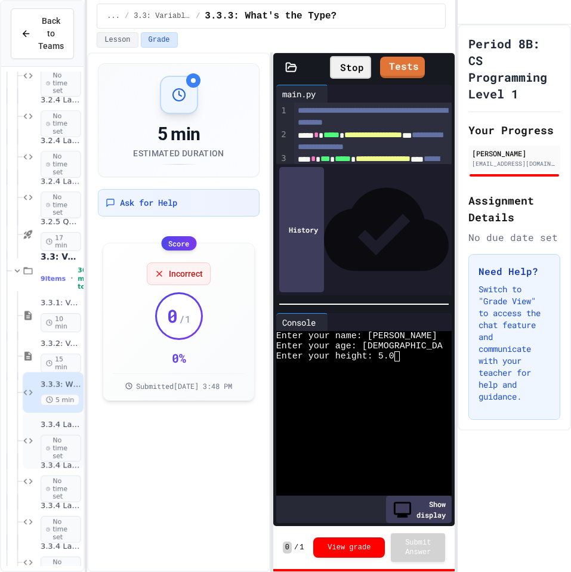
click at [54, 442] on span "No time set" at bounding box center [61, 448] width 41 height 27
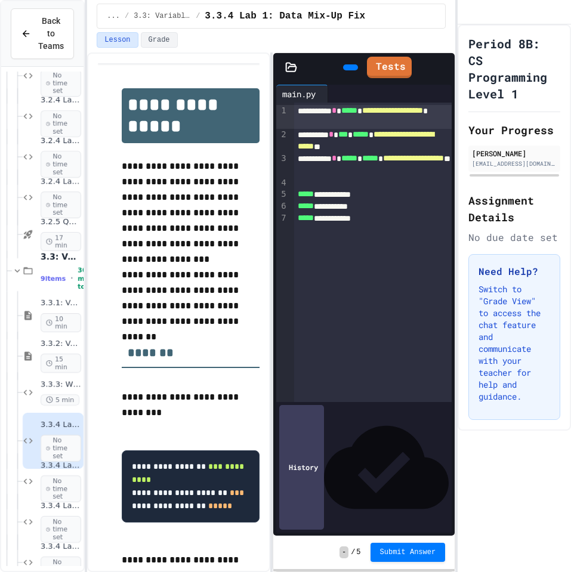
click at [446, 70] on icon at bounding box center [450, 74] width 8 height 8
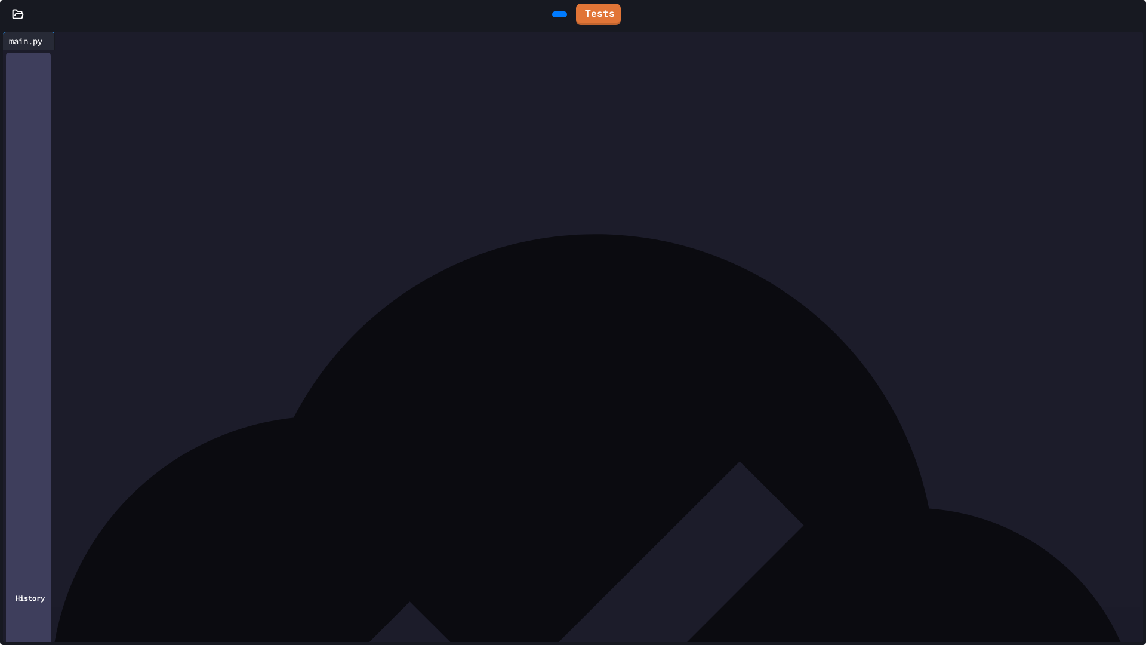
click at [563, 17] on icon at bounding box center [566, 21] width 7 height 8
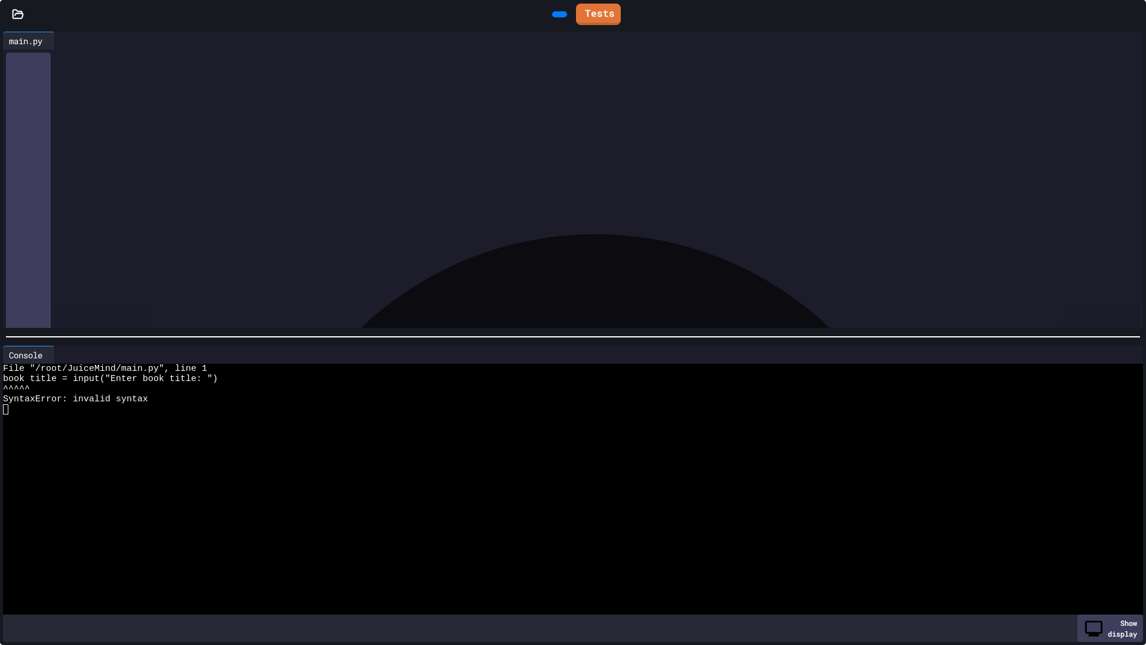
click at [571, 14] on icon at bounding box center [1134, 14] width 0 height 0
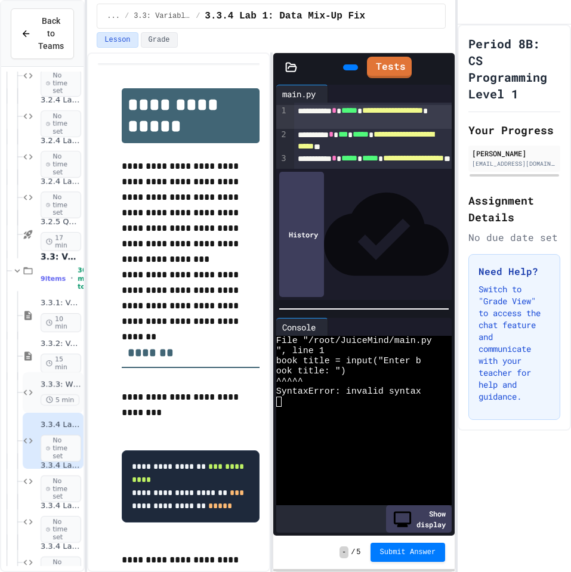
click at [44, 406] on span "5 min" at bounding box center [60, 399] width 39 height 11
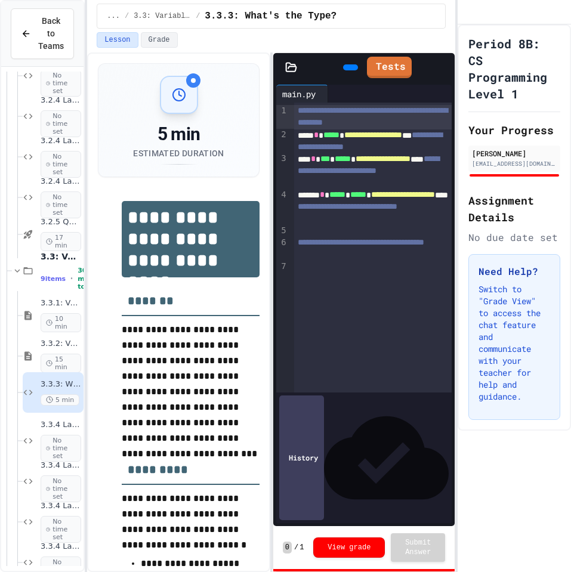
click at [349, 67] on icon at bounding box center [349, 67] width 0 height 0
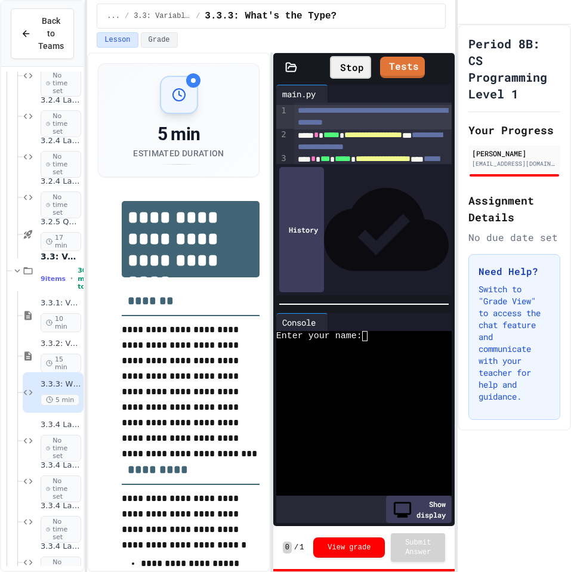
click at [443, 67] on icon at bounding box center [443, 67] width 0 height 0
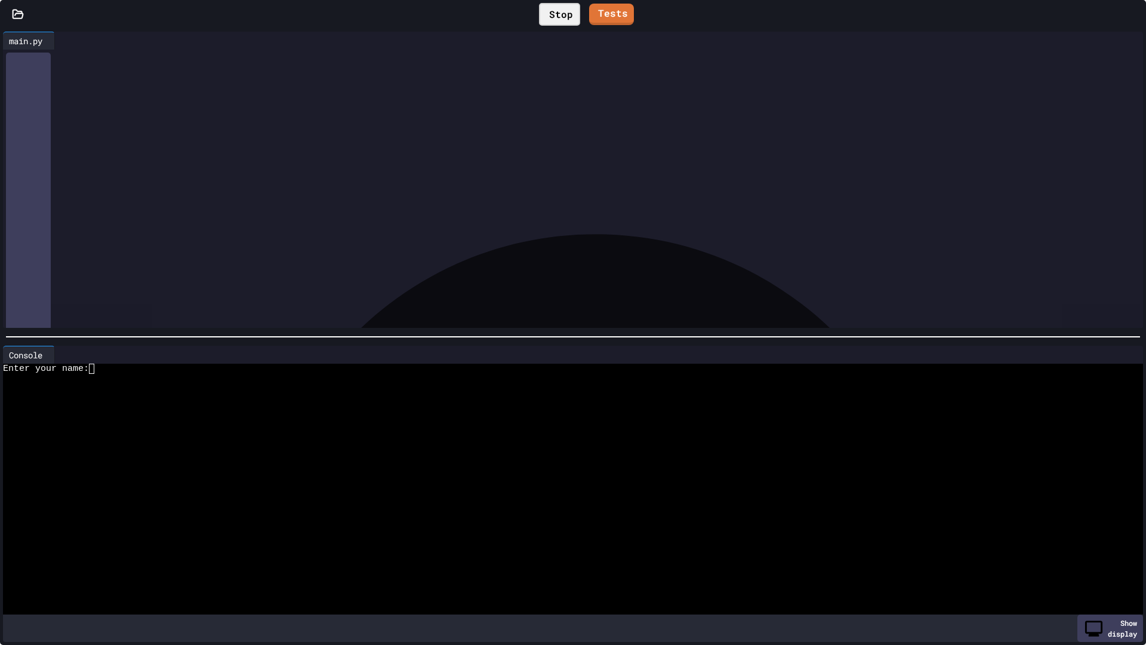
click at [97, 371] on textarea "Terminal input" at bounding box center [96, 368] width 5 height 10
type textarea "*"
click at [571, 7] on link "Tests" at bounding box center [611, 12] width 41 height 23
click at [571, 14] on icon at bounding box center [1134, 14] width 0 height 0
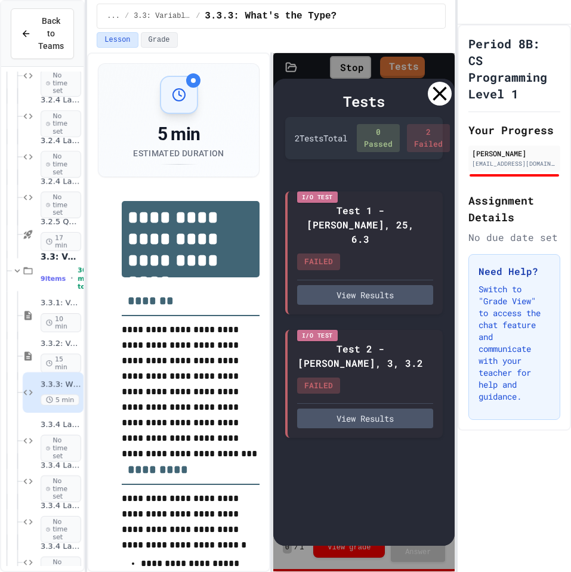
click at [440, 99] on icon at bounding box center [440, 94] width 24 height 24
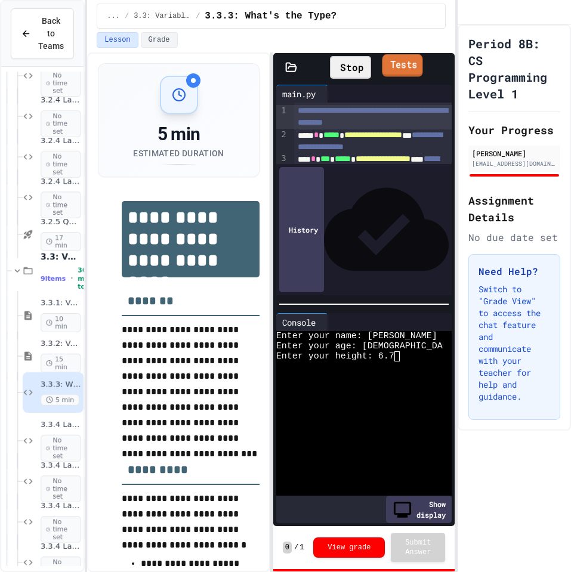
click at [401, 74] on link "Tests" at bounding box center [402, 65] width 41 height 23
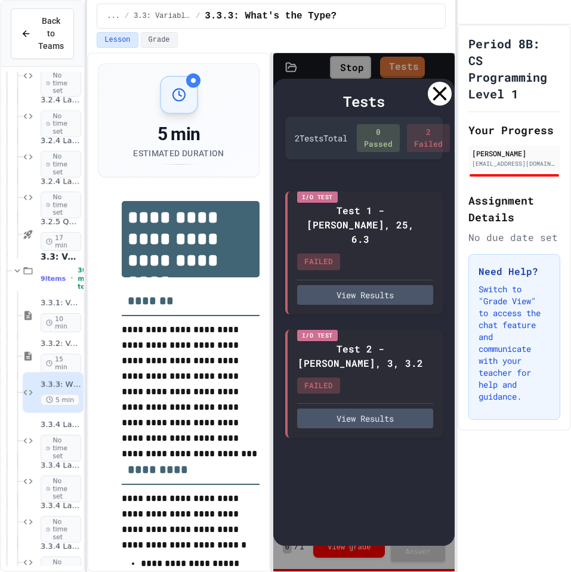
click at [443, 97] on icon at bounding box center [440, 94] width 14 height 14
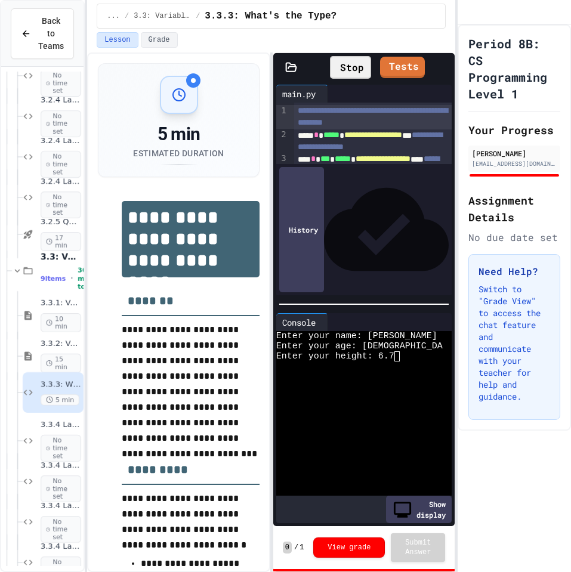
scroll to position [2, 0]
click at [333, 259] on div at bounding box center [373, 253] width 158 height 12
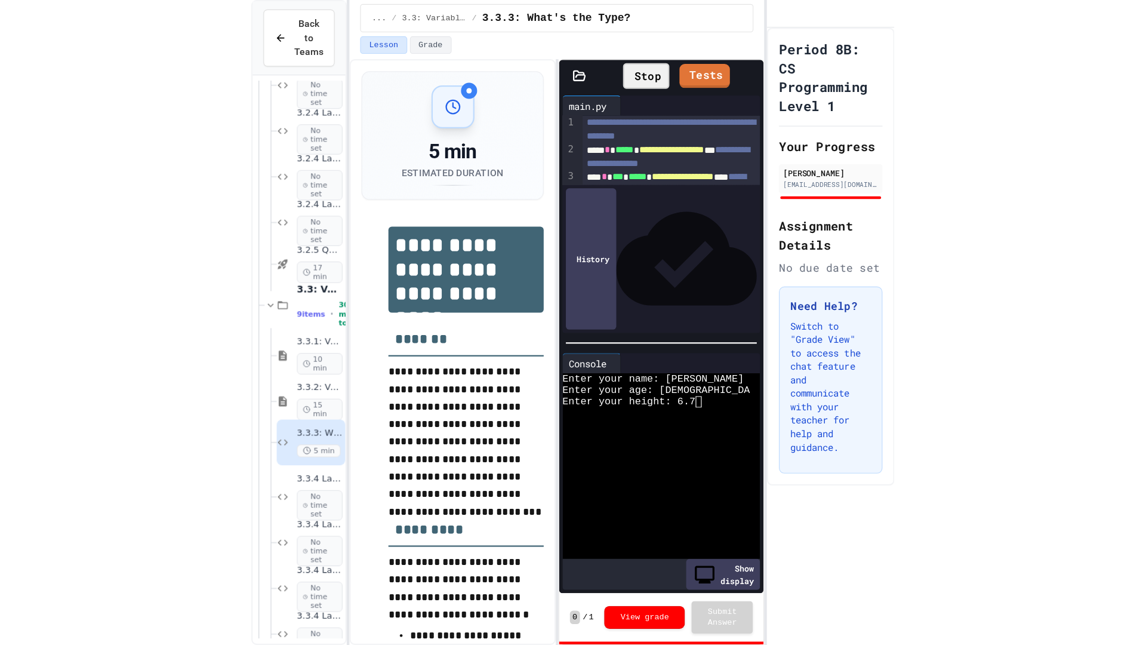
scroll to position [14, 0]
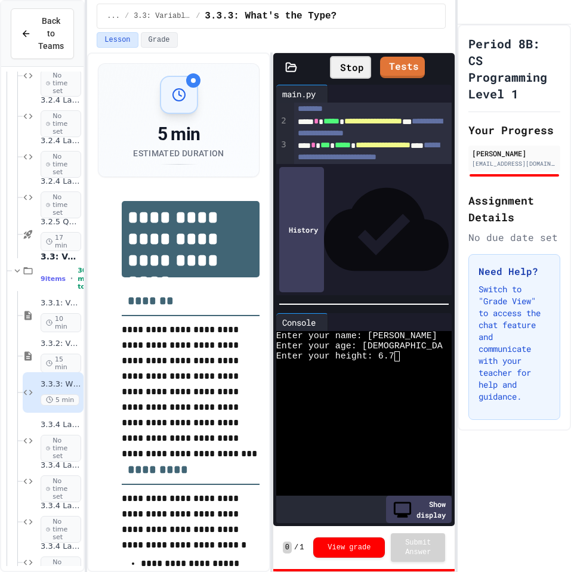
click at [443, 67] on icon at bounding box center [443, 67] width 0 height 0
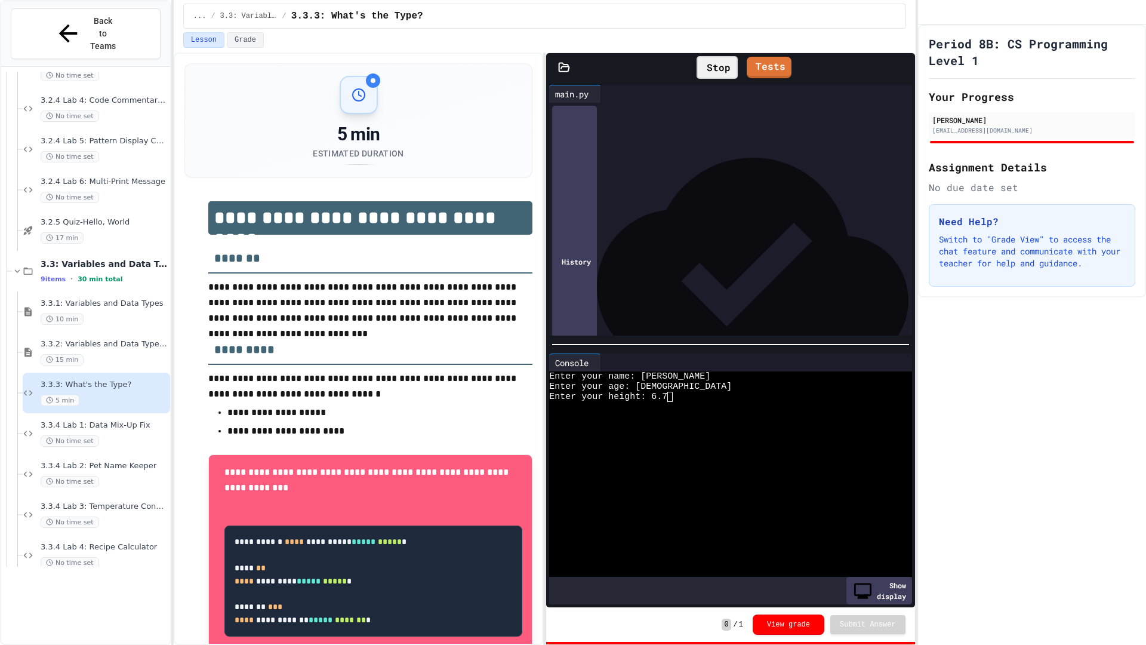
scroll to position [0, 0]
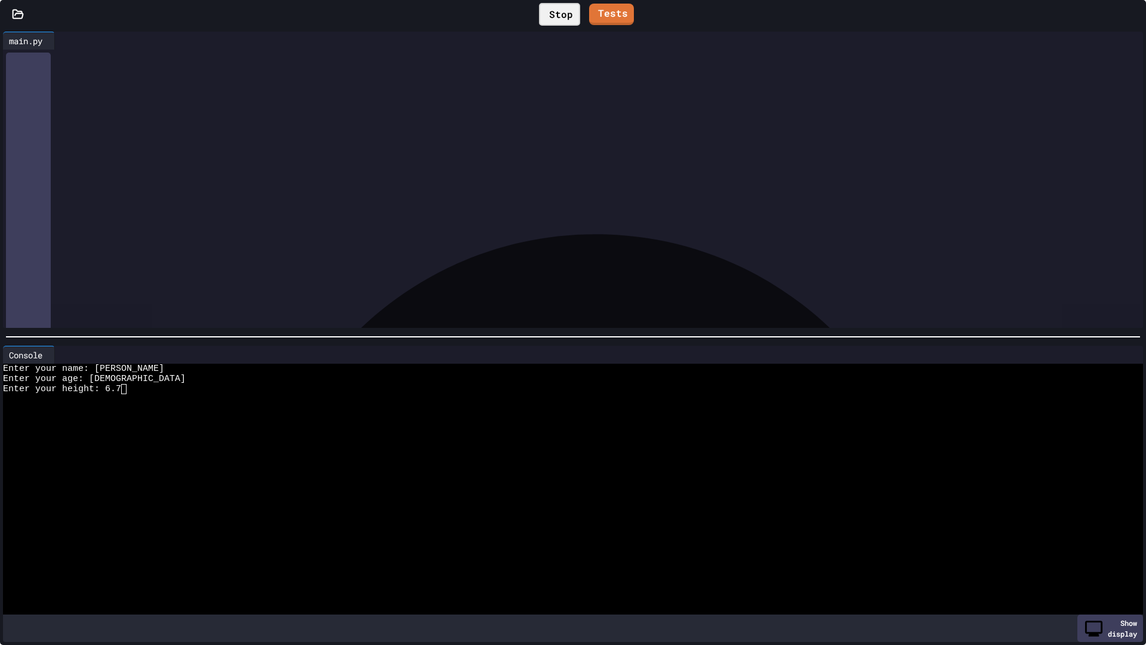
click at [160, 150] on div "**********" at bounding box center [582, 100] width 1122 height 100
click at [334, 150] on div "**********" at bounding box center [582, 100] width 1122 height 100
click at [553, 13] on div "Stop" at bounding box center [559, 14] width 41 height 23
click at [552, 17] on div at bounding box center [559, 14] width 15 height 6
